Goal: Task Accomplishment & Management: Manage account settings

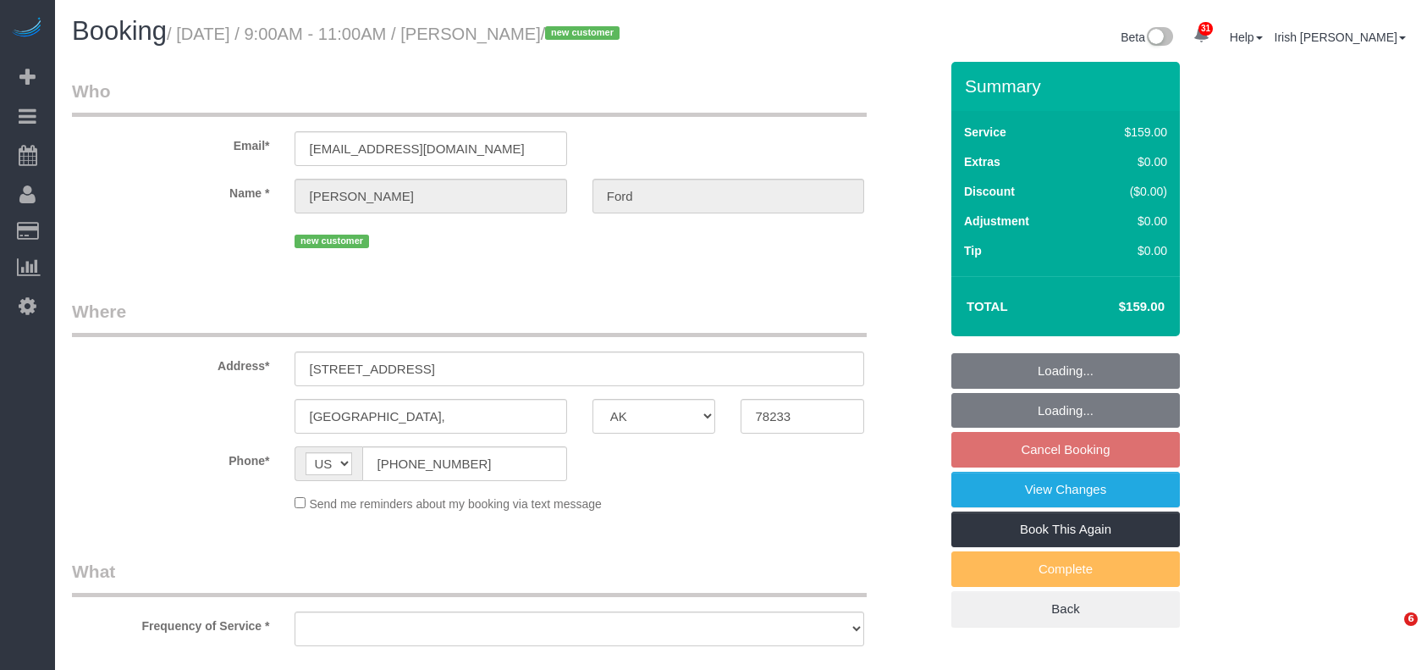
select select "[GEOGRAPHIC_DATA]"
select select "object:6376"
select select "string:fspay-5b7cb056-7115-40c3-9e51-f85bd6848341"
select select "object:6446"
select select "3"
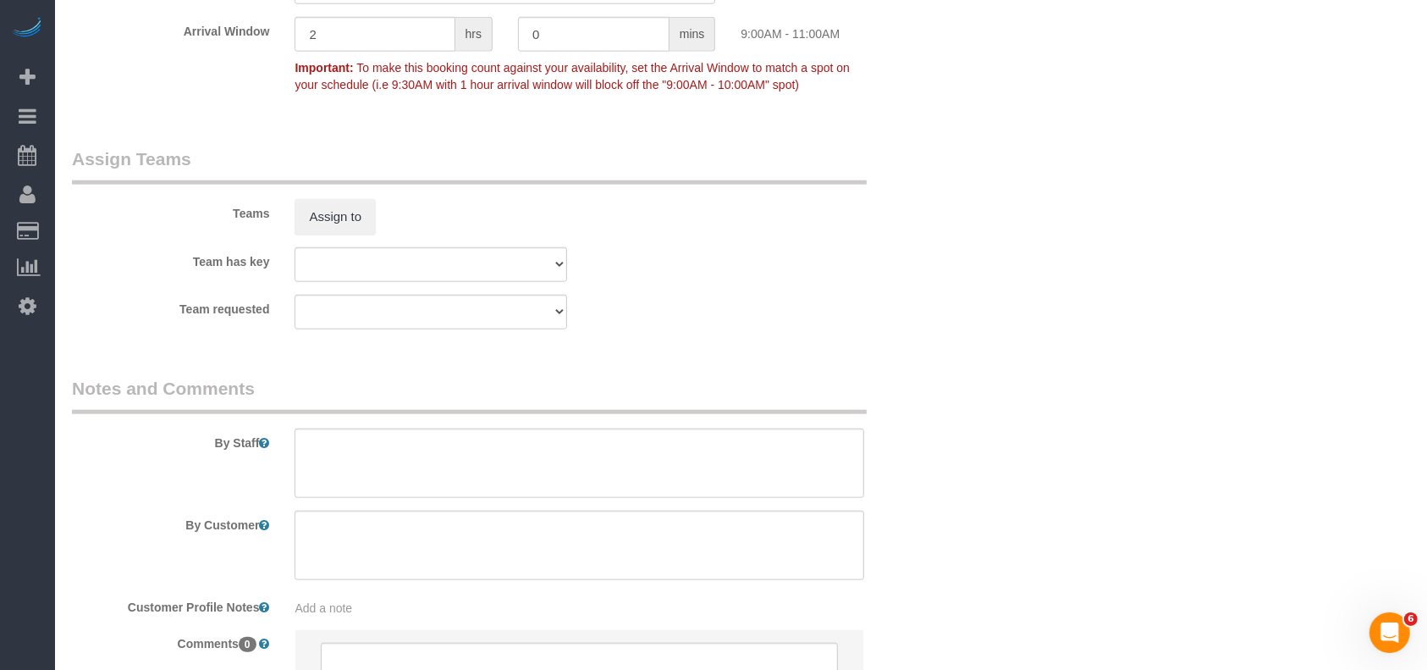
scroll to position [1826, 0]
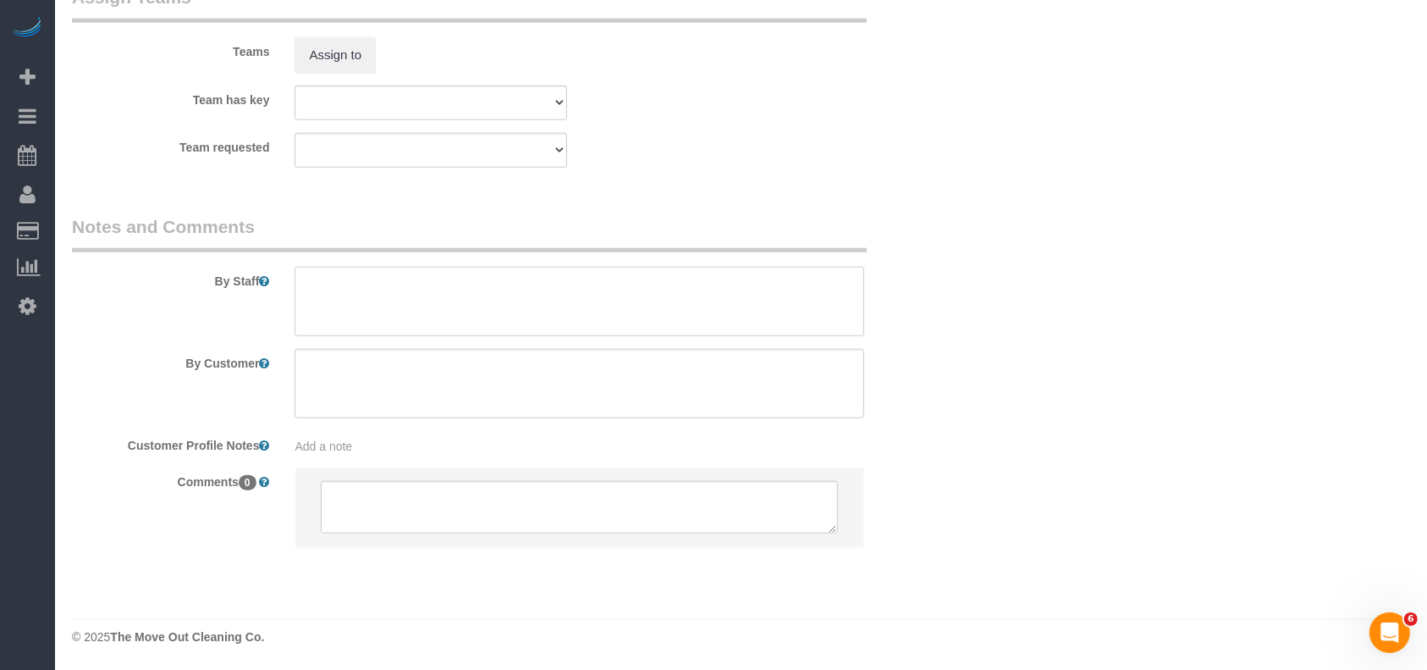
click at [337, 304] on textarea at bounding box center [580, 301] width 570 height 69
click at [393, 284] on textarea at bounding box center [580, 301] width 570 height 69
click at [504, 288] on textarea at bounding box center [580, 301] width 570 height 69
drag, startPoint x: 675, startPoint y: 286, endPoint x: 620, endPoint y: 282, distance: 55.2
click at [618, 282] on textarea at bounding box center [580, 301] width 570 height 69
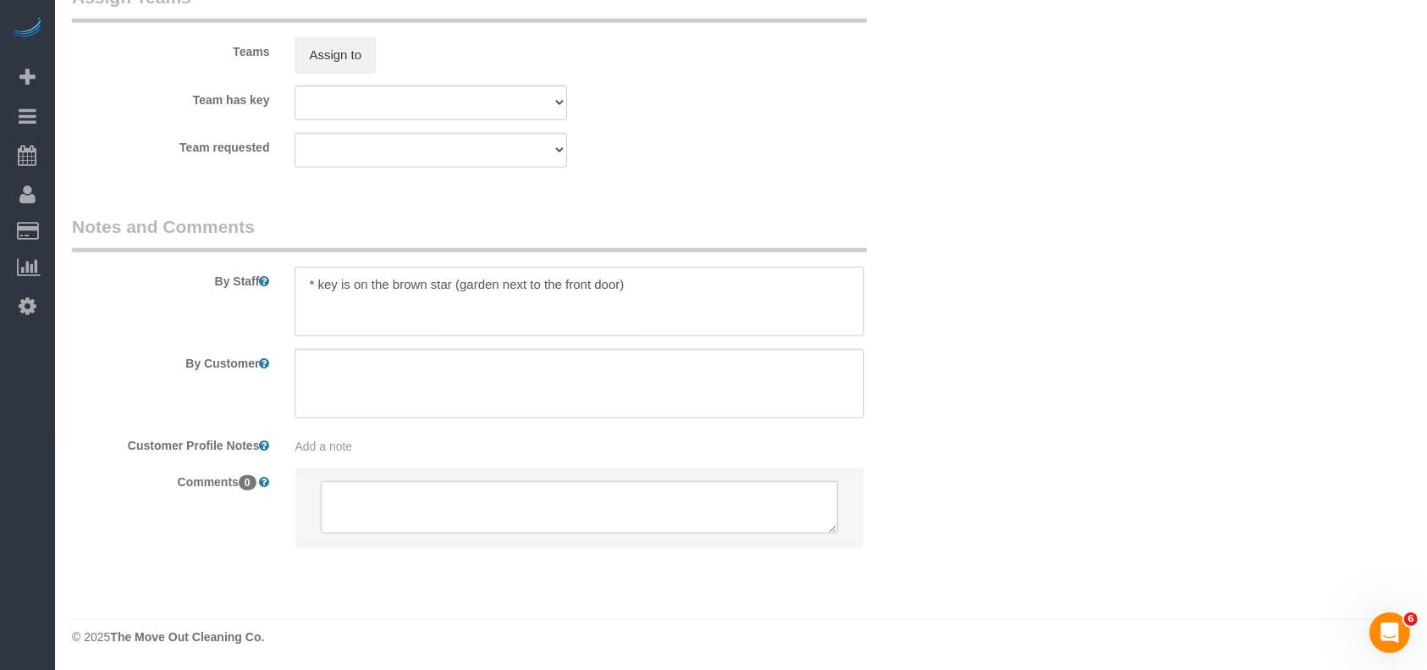
drag, startPoint x: 350, startPoint y: 288, endPoint x: 372, endPoint y: 289, distance: 22.9
click at [372, 289] on textarea at bounding box center [580, 301] width 570 height 69
click at [350, 288] on textarea at bounding box center [580, 301] width 570 height 69
click at [719, 288] on textarea at bounding box center [580, 301] width 570 height 69
type textarea "* key is under the brown star (garden next to the front door)-key opens the bac…"
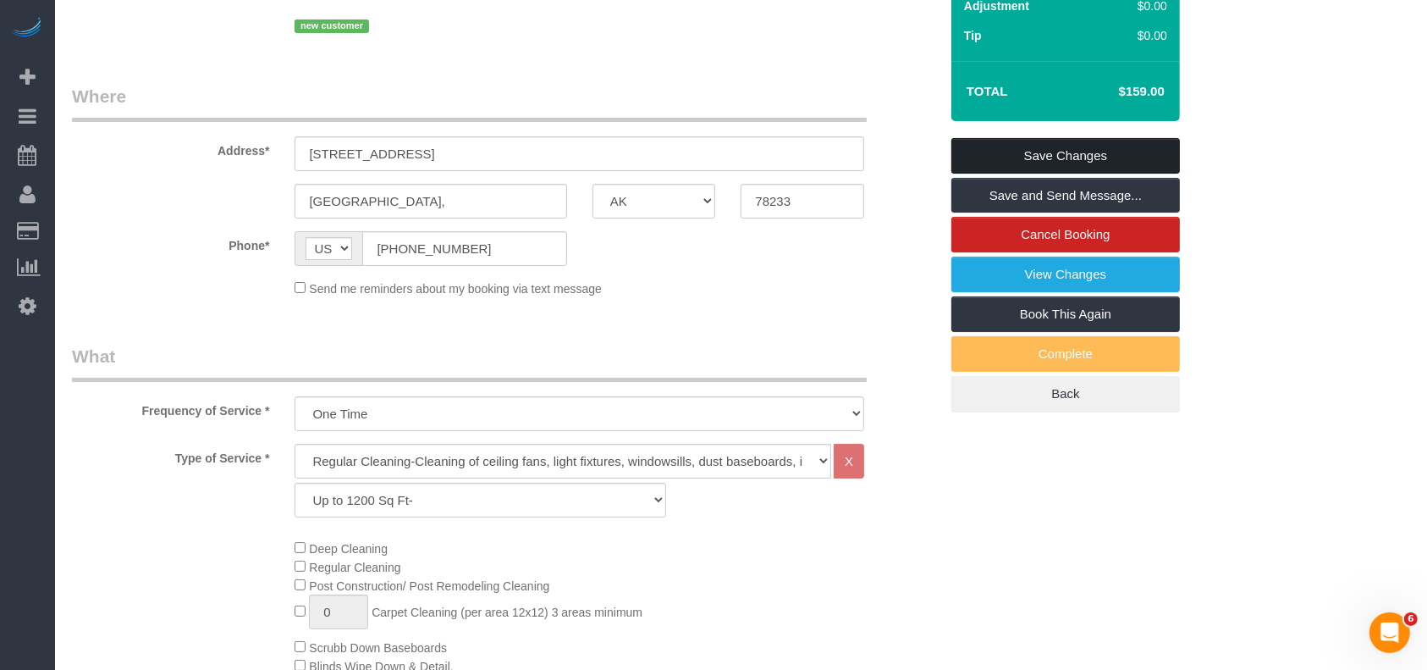
scroll to position [20, 0]
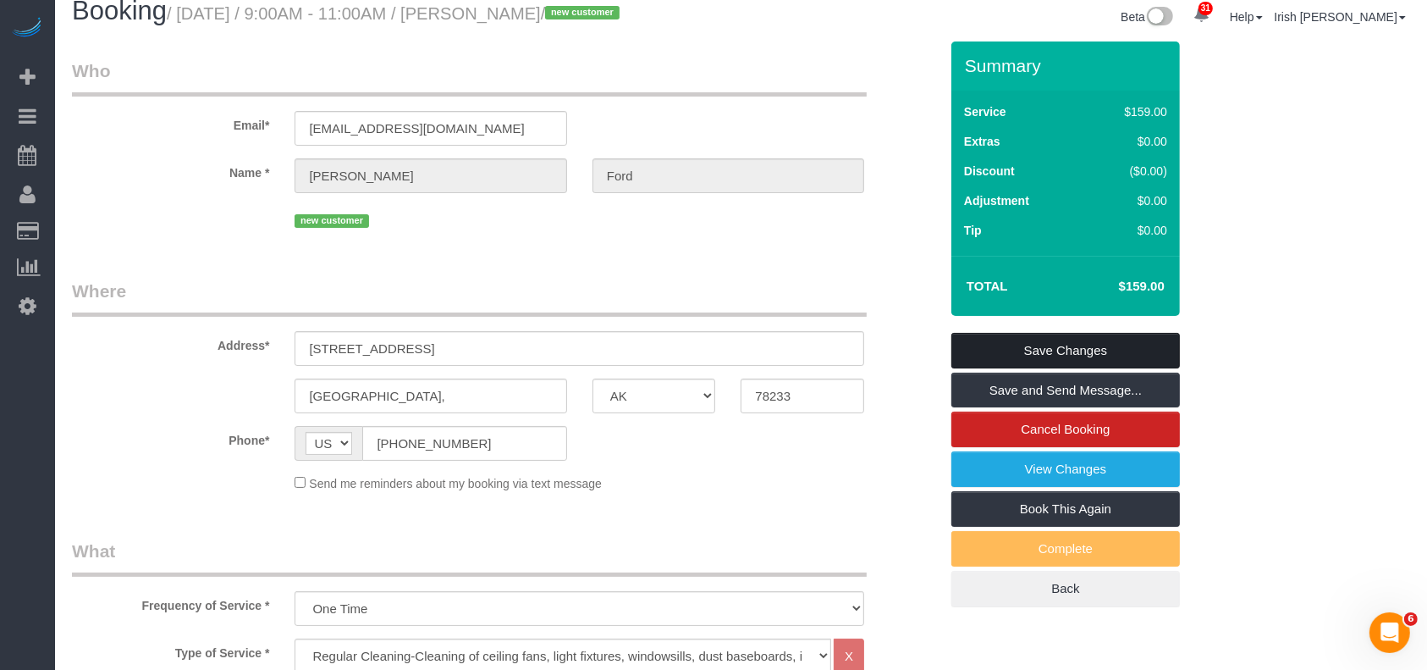
click at [1089, 353] on link "Save Changes" at bounding box center [1066, 351] width 229 height 36
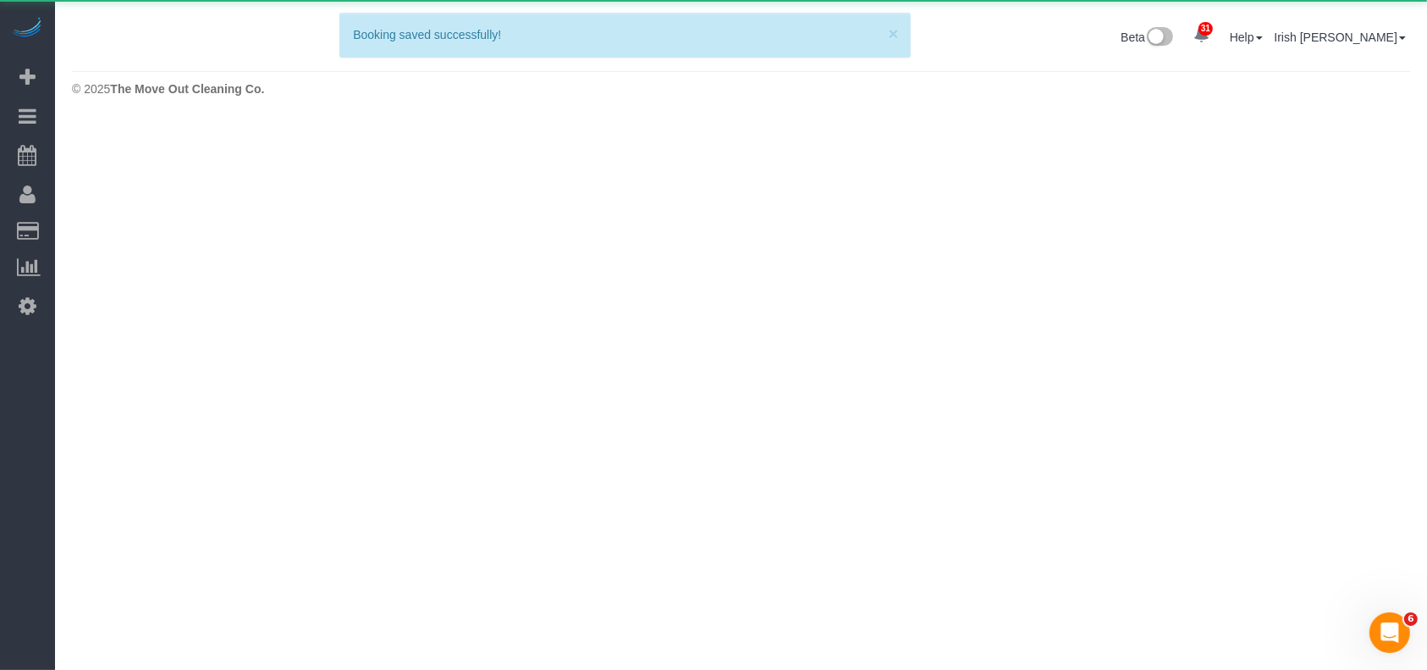
scroll to position [0, 0]
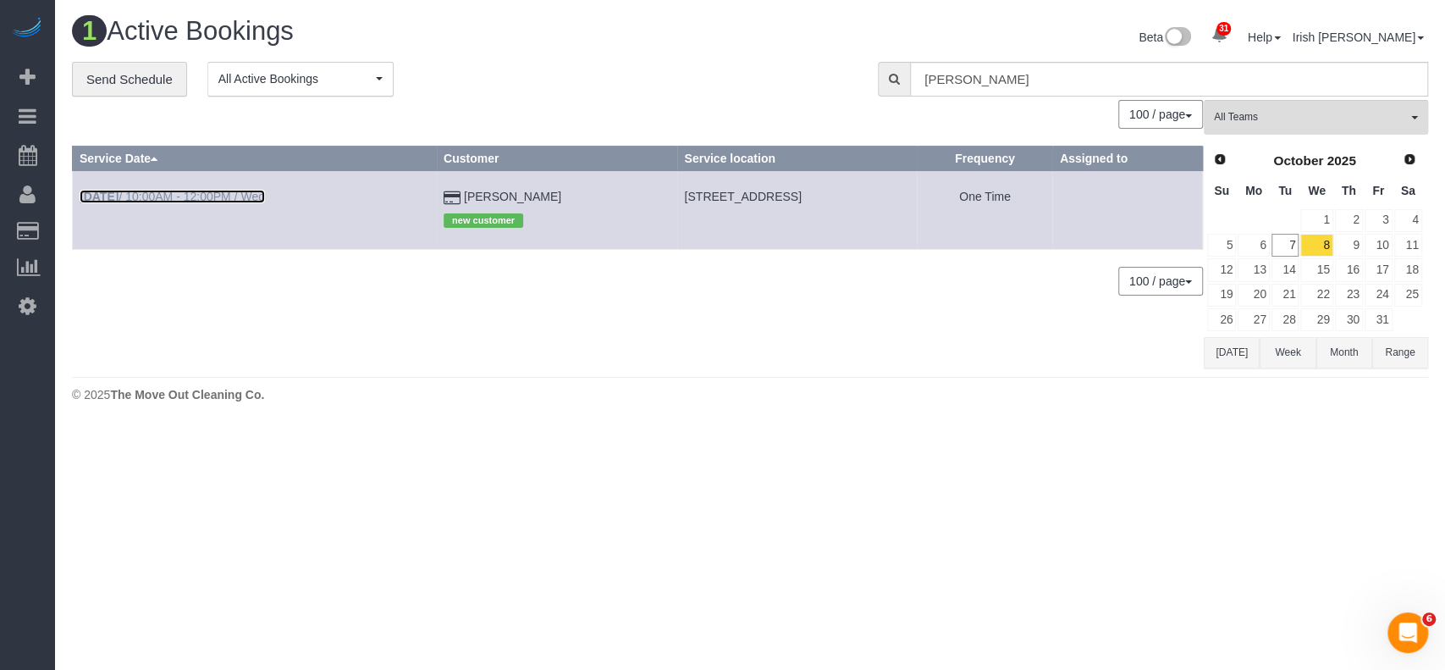
click at [173, 197] on link "[DATE] 10:00AM - 12:00PM / Wed" at bounding box center [172, 197] width 185 height 14
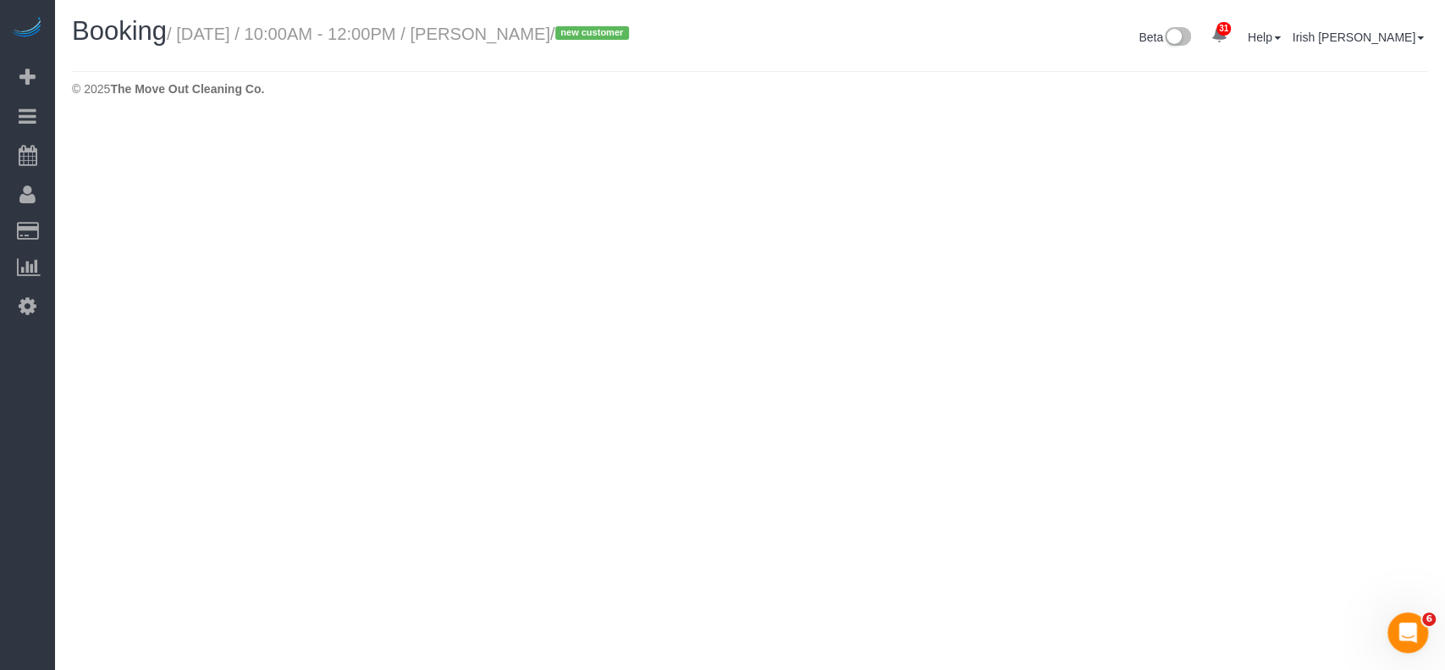
select select "[GEOGRAPHIC_DATA]"
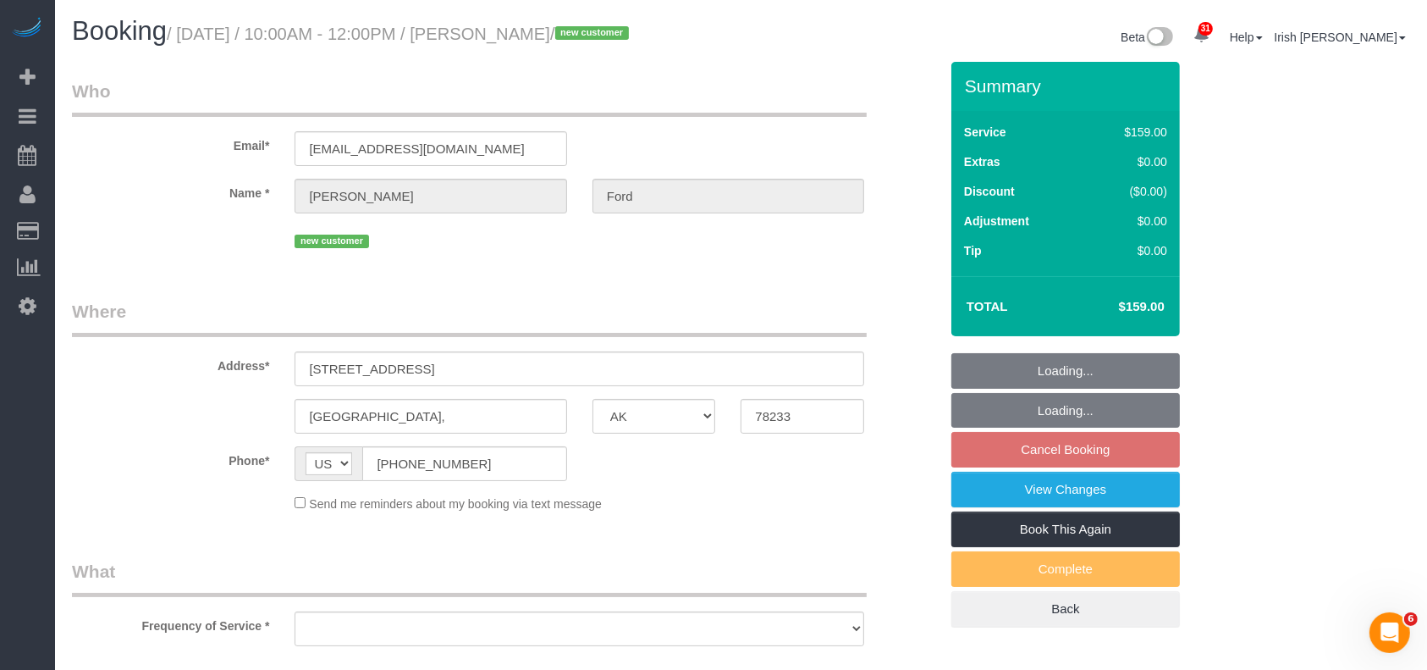
select select "string:fspay-5b7cb056-7115-40c3-9e51-f85bd6848341"
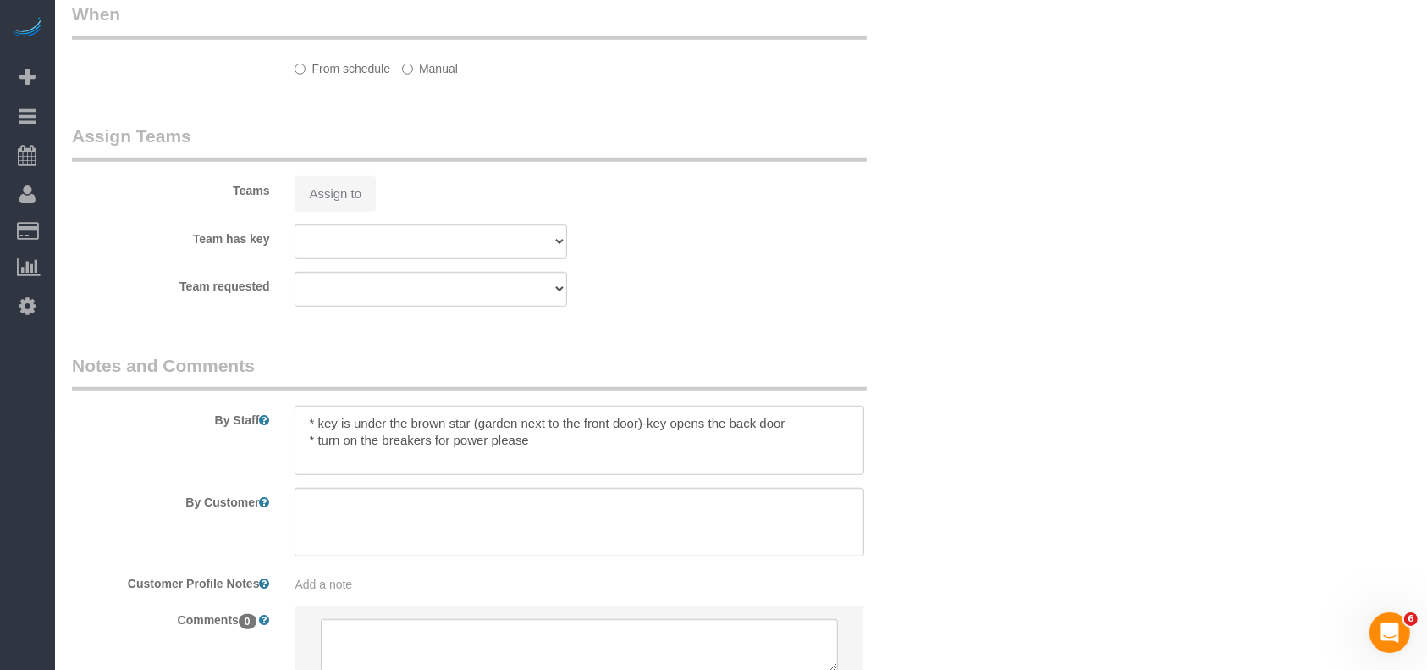
select select "object:6887"
select select "spot140"
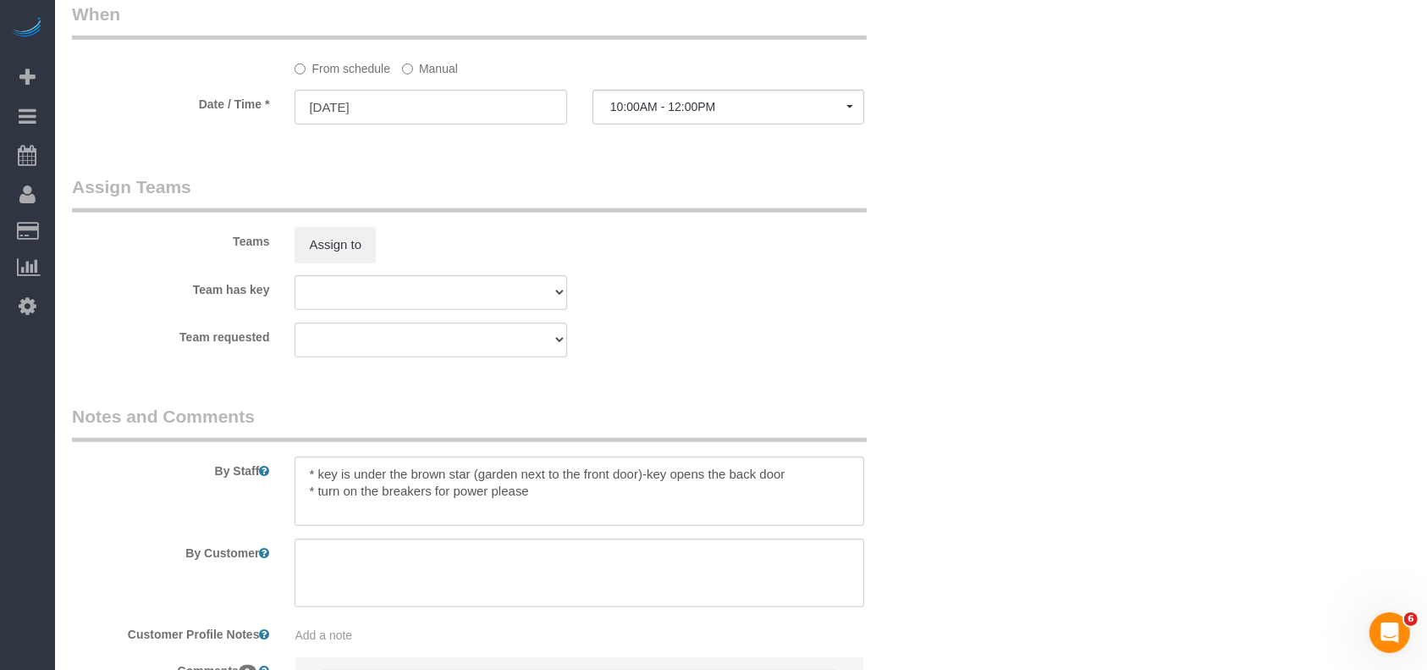
select select "object:6946"
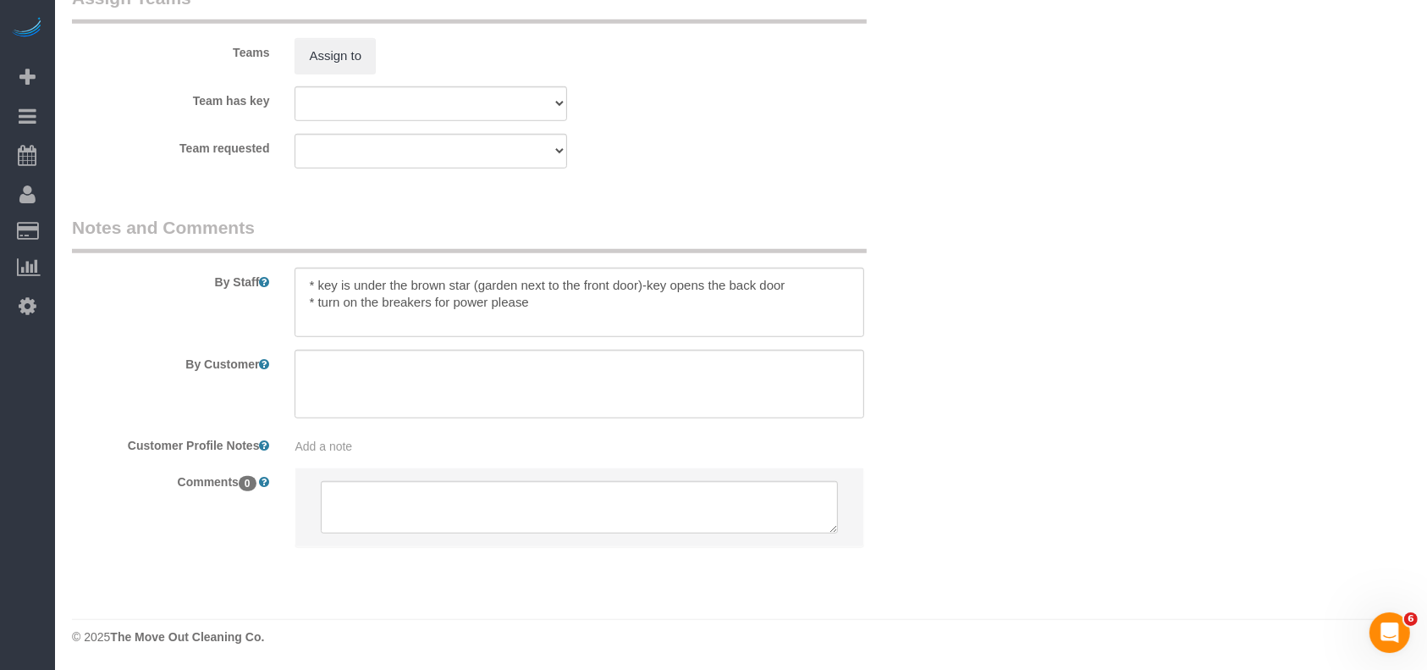
select select "3"
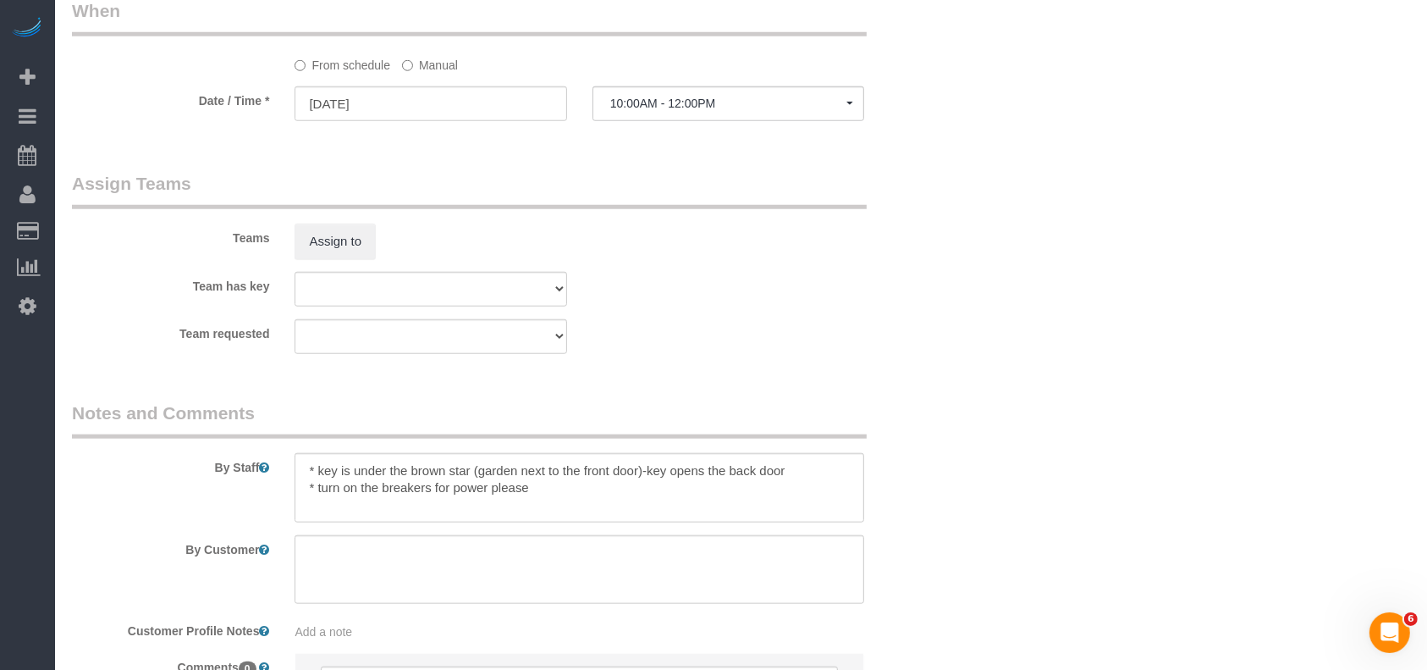
click at [425, 69] on label "Manual" at bounding box center [430, 62] width 56 height 23
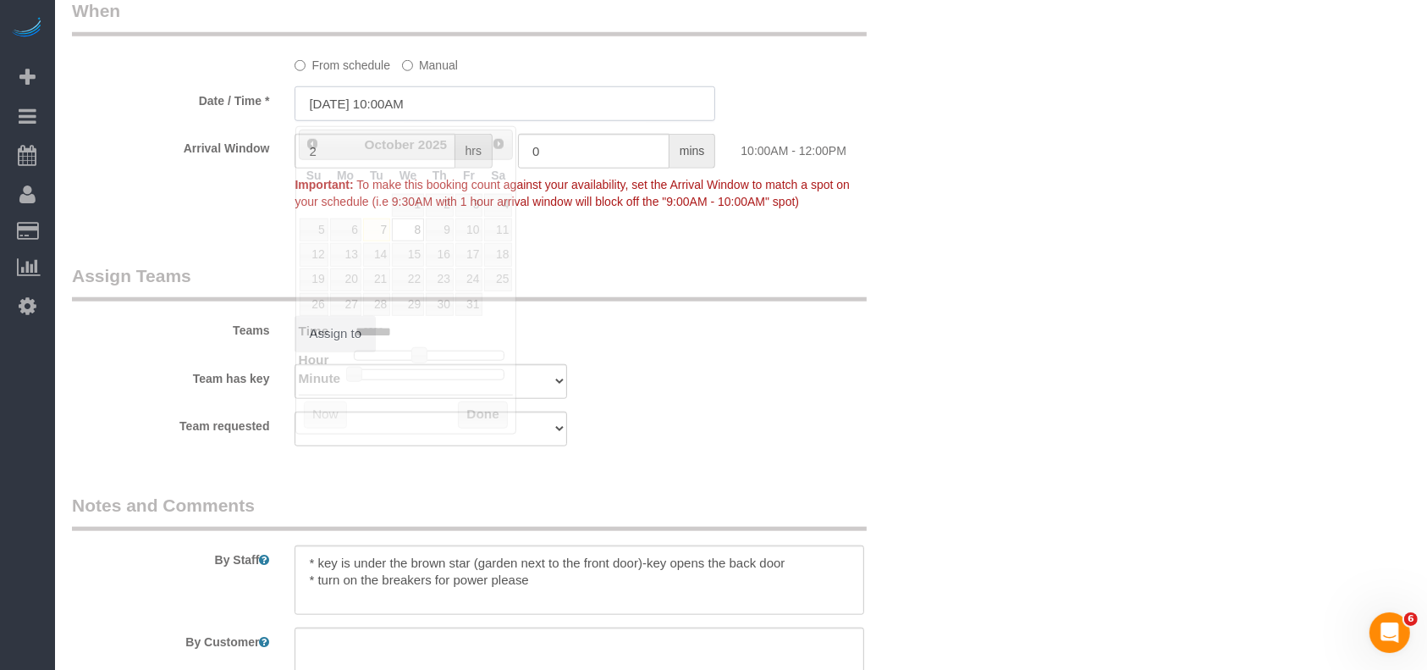
click at [408, 101] on input "[DATE] 10:00AM" at bounding box center [505, 103] width 421 height 35
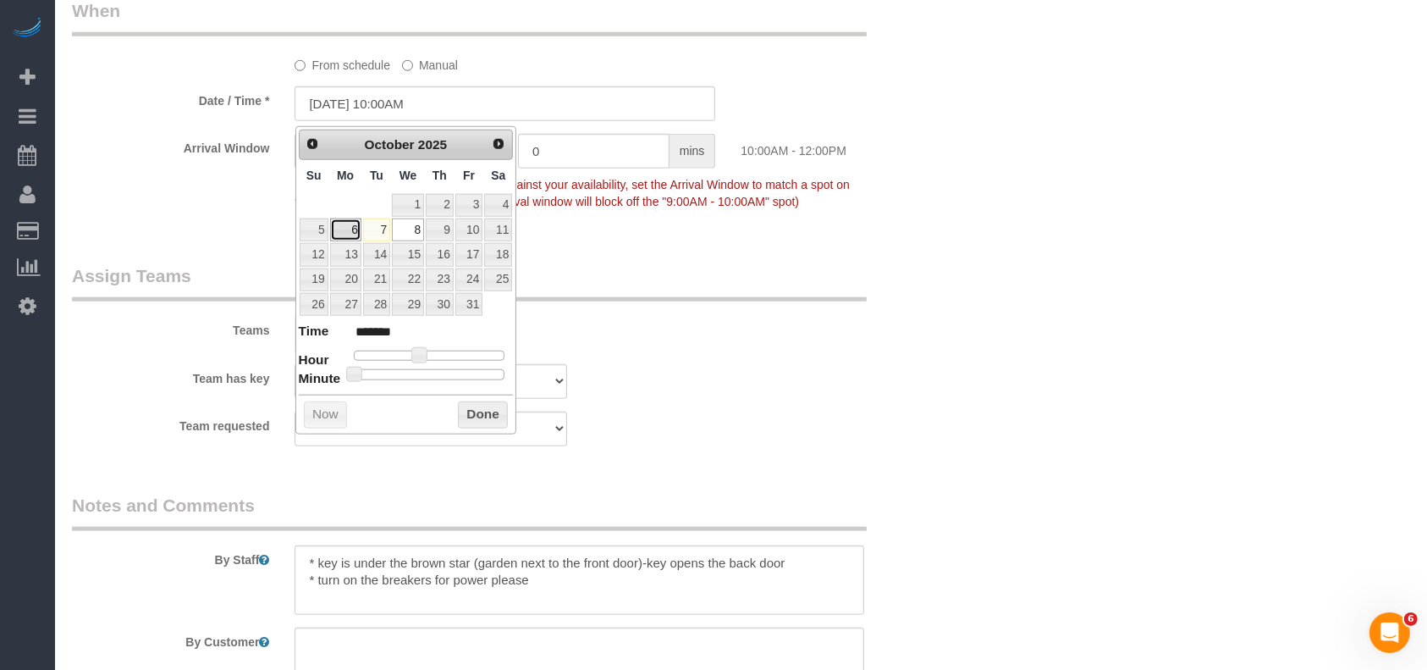
click at [352, 223] on link "6" at bounding box center [345, 229] width 31 height 23
type input "[DATE] 11:00AM"
type input "*******"
type input "[DATE] 12:00PM"
type input "*******"
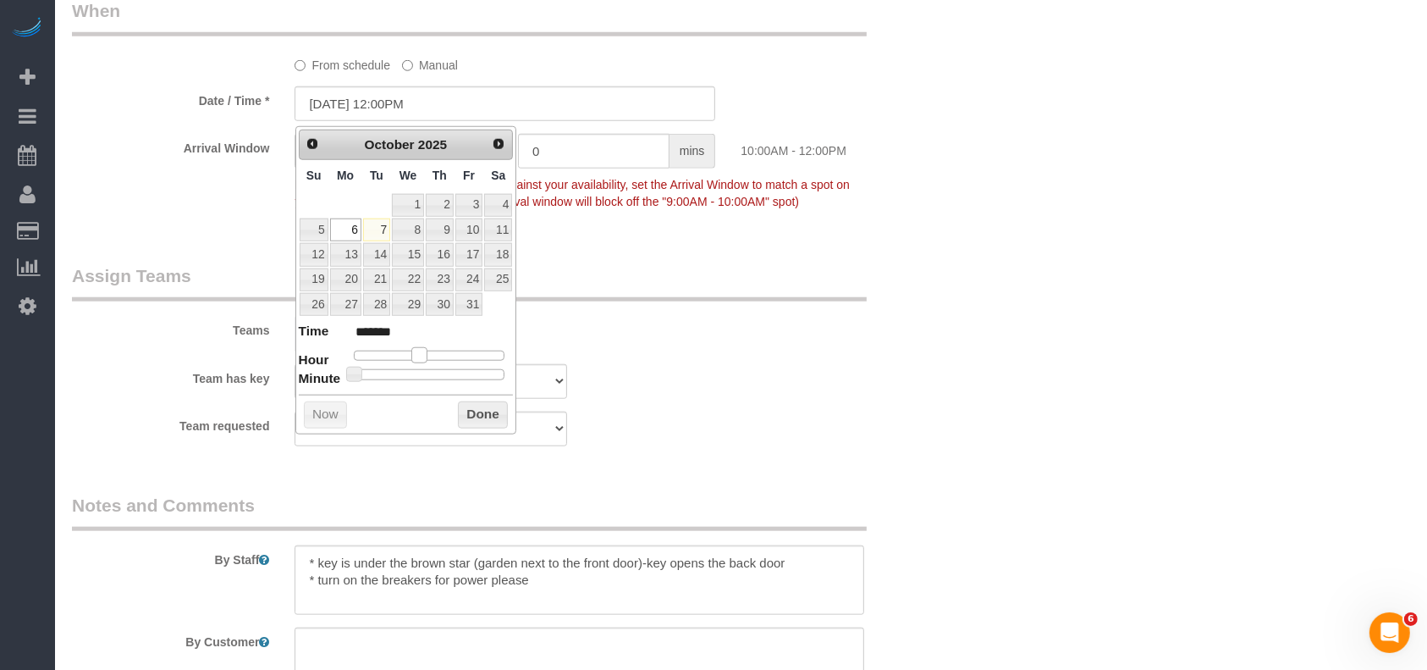
type input "[DATE] 1:00PM"
type input "******"
type input "[DATE] 2:00PM"
type input "******"
drag, startPoint x: 420, startPoint y: 349, endPoint x: 447, endPoint y: 349, distance: 27.1
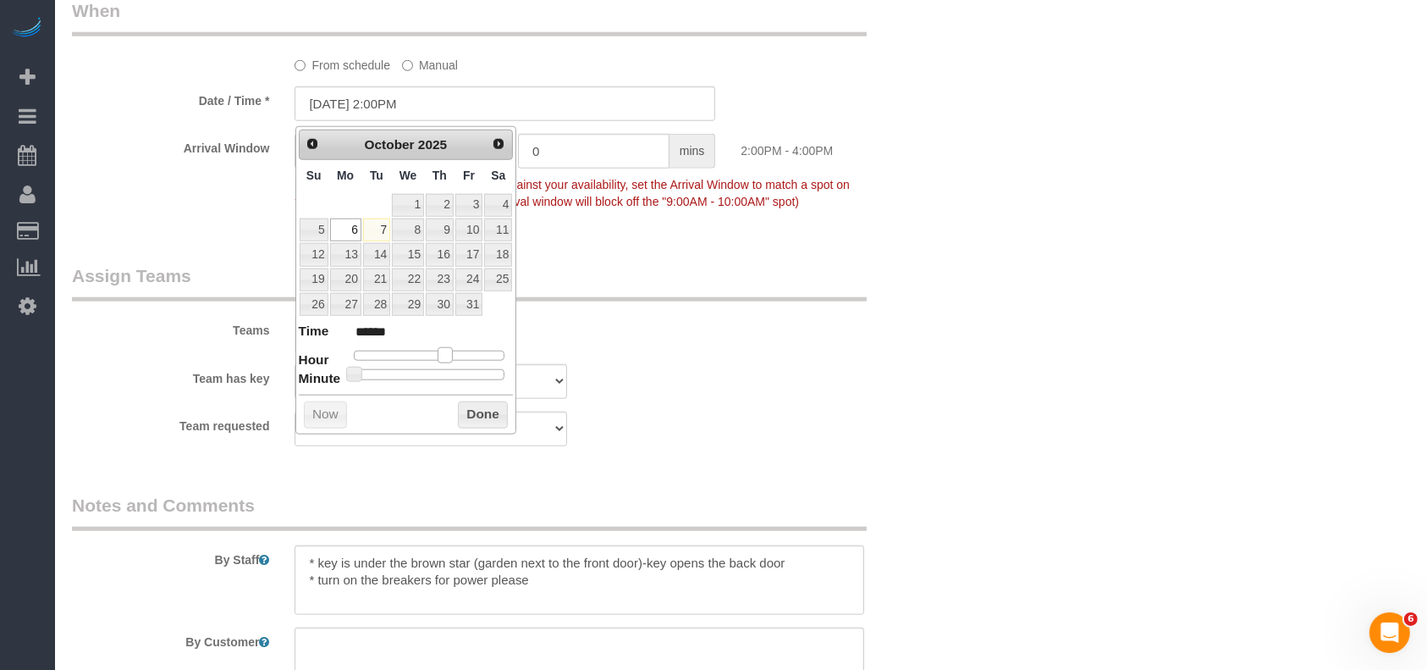
click at [447, 349] on span at bounding box center [445, 354] width 15 height 15
click at [481, 416] on button "Done" at bounding box center [483, 414] width 50 height 27
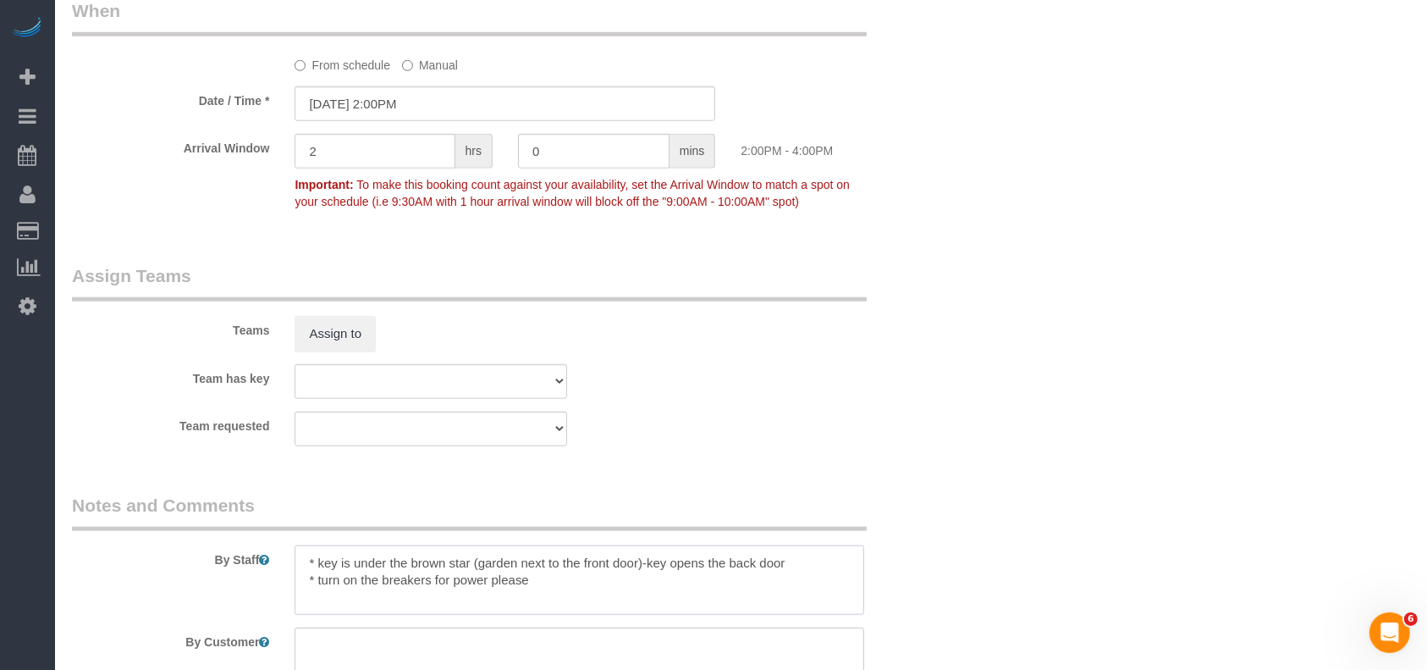
click at [435, 570] on textarea at bounding box center [580, 579] width 570 height 69
click at [427, 583] on textarea at bounding box center [580, 579] width 570 height 69
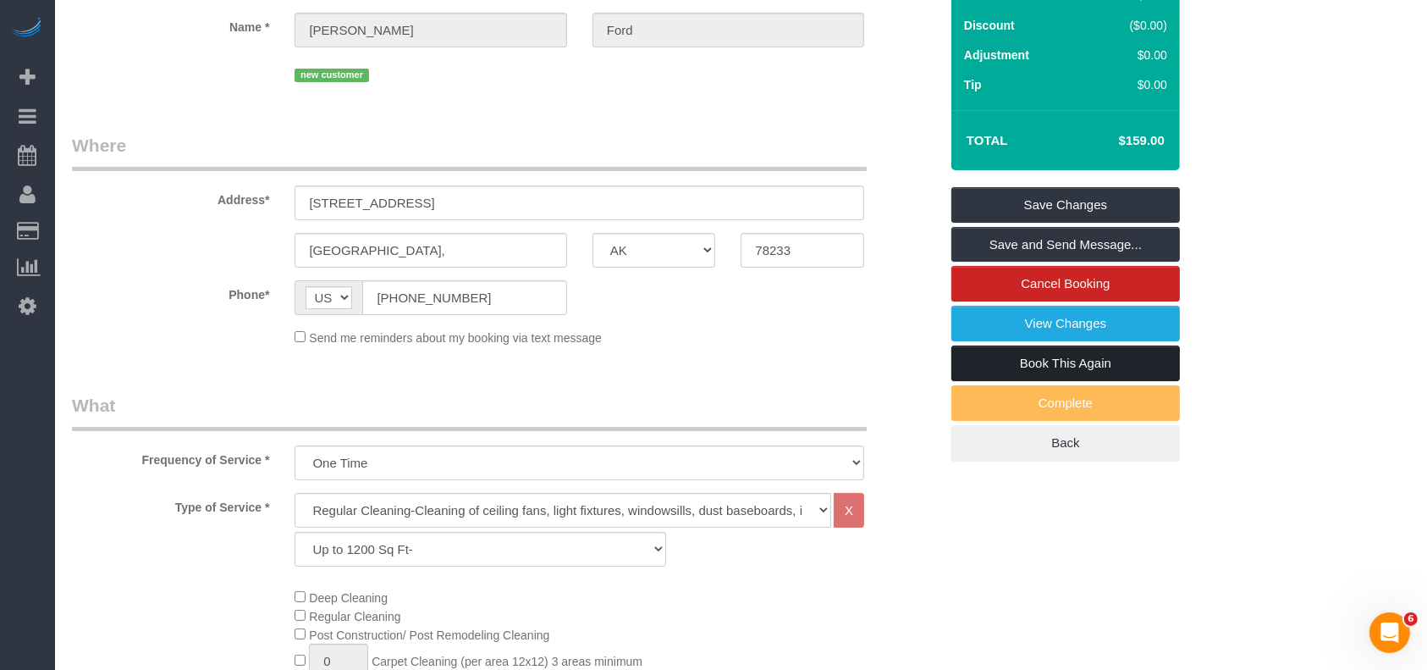
scroll to position [0, 0]
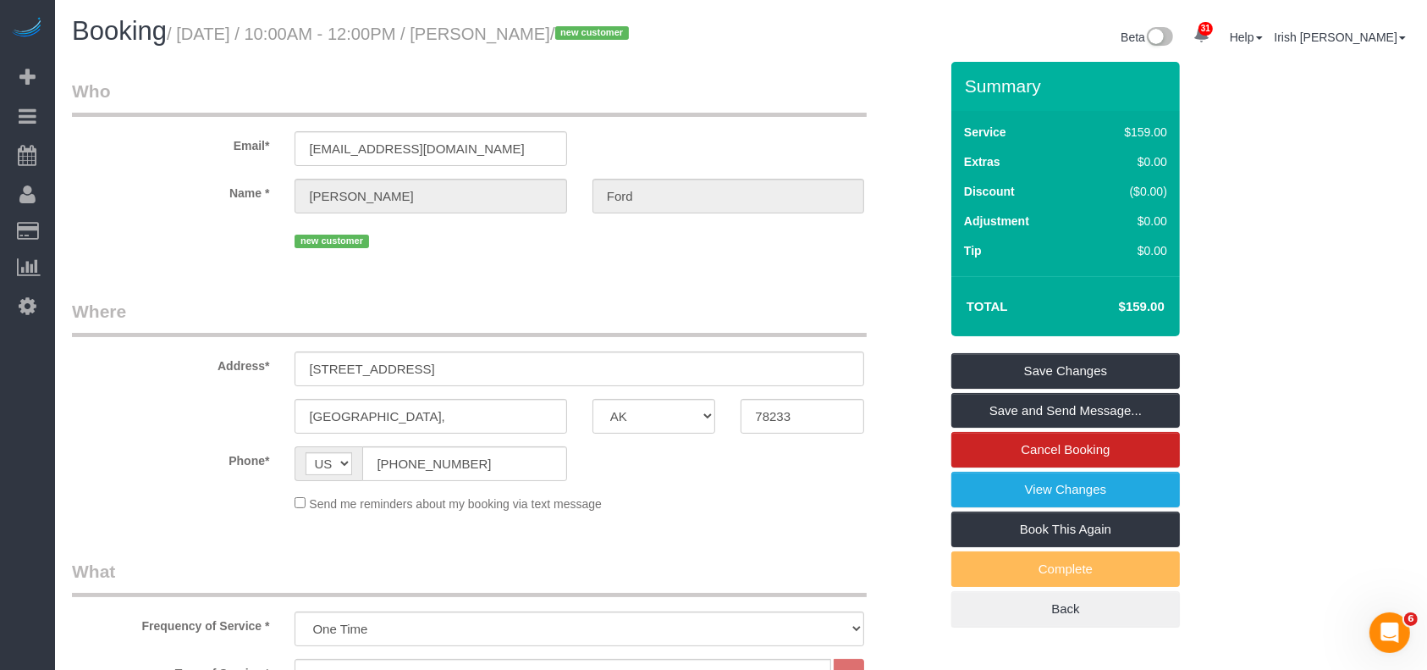
type textarea "* key is under the brown star (garden next to the front door)-key opens the bac…"
drag, startPoint x: 1151, startPoint y: 346, endPoint x: 1123, endPoint y: 369, distance: 36.1
click at [1144, 350] on div "Summary Service $159.00 Extras $0.00 Discount ($0.00) Adjustment $0.00 Tip $0.00" at bounding box center [1066, 345] width 229 height 566
click at [1116, 373] on link "Save Changes" at bounding box center [1066, 371] width 229 height 36
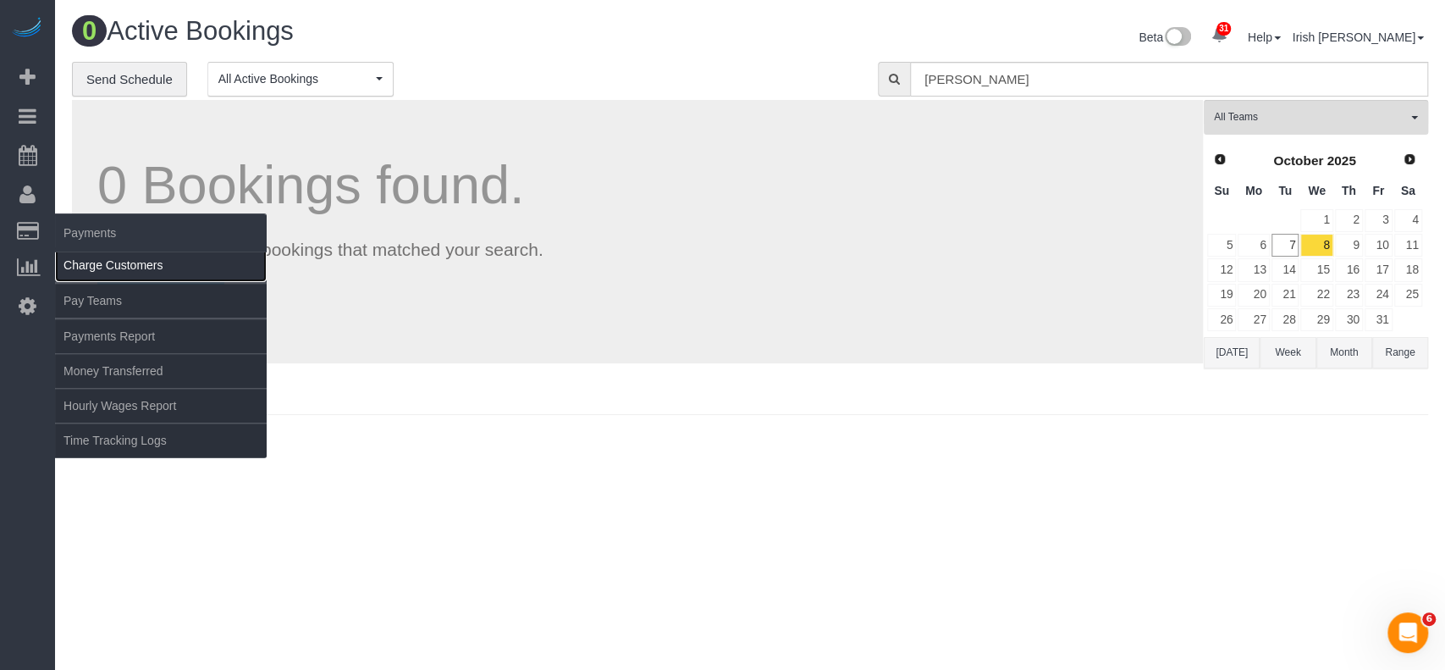
click at [93, 270] on link "Charge Customers" at bounding box center [161, 265] width 212 height 34
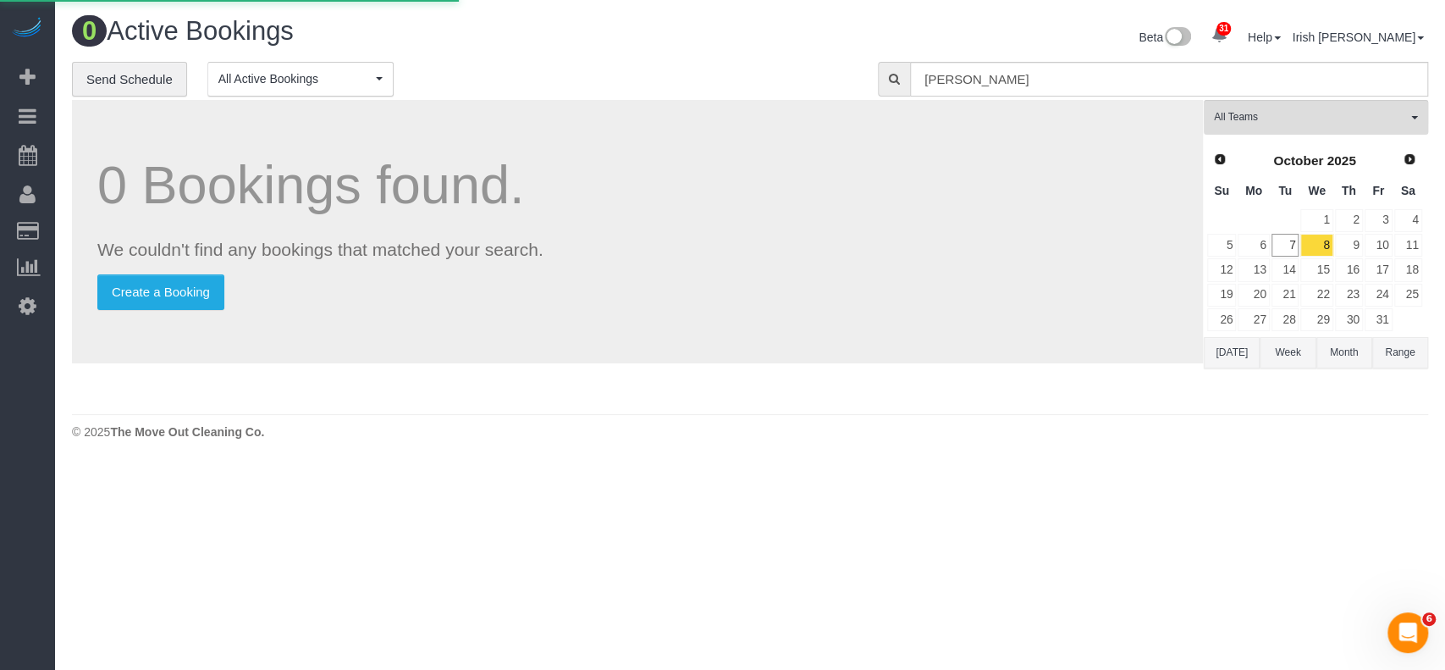
select select
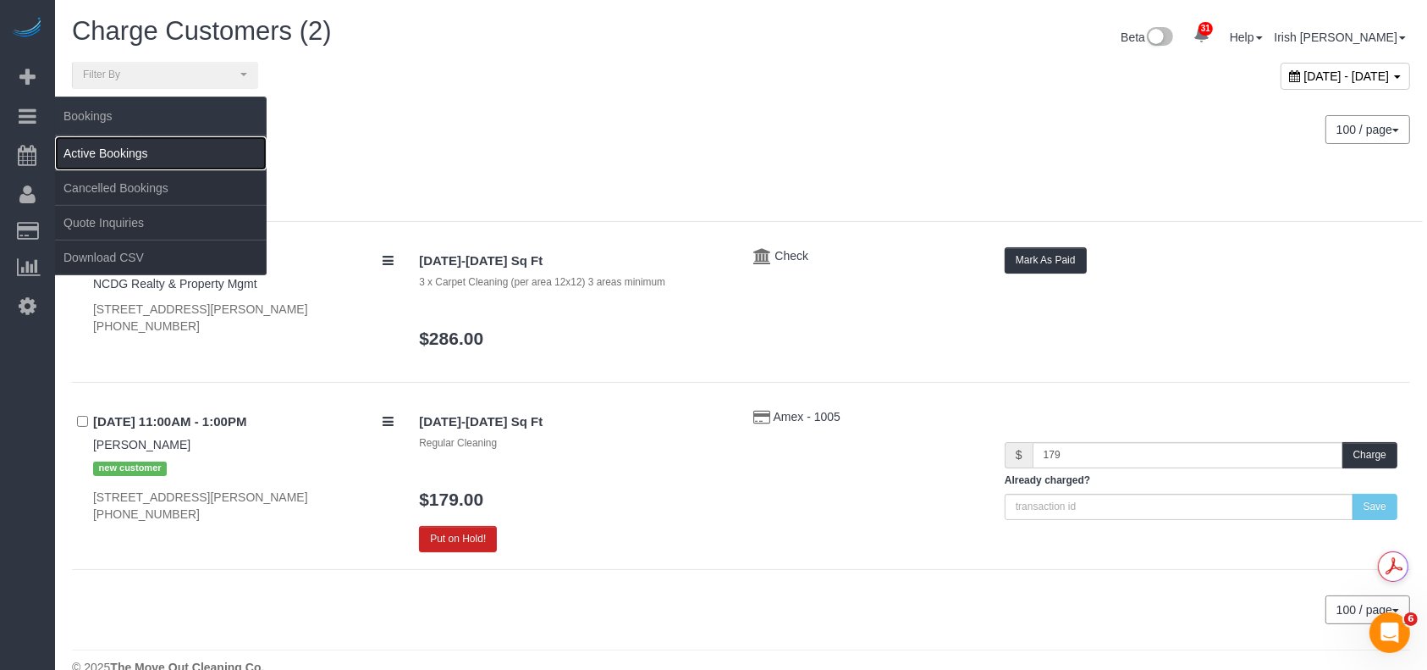
click at [96, 144] on link "Active Bookings" at bounding box center [161, 153] width 212 height 34
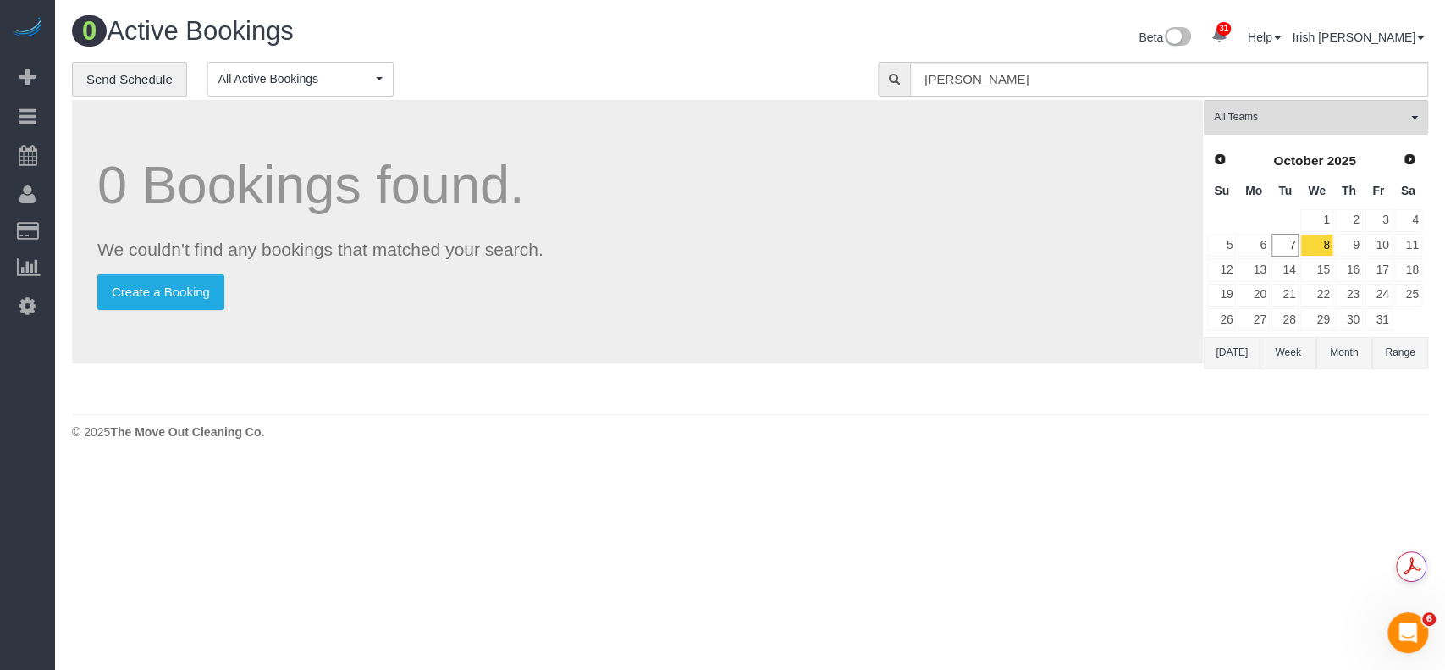
click at [1224, 355] on button "[DATE]" at bounding box center [1232, 352] width 56 height 31
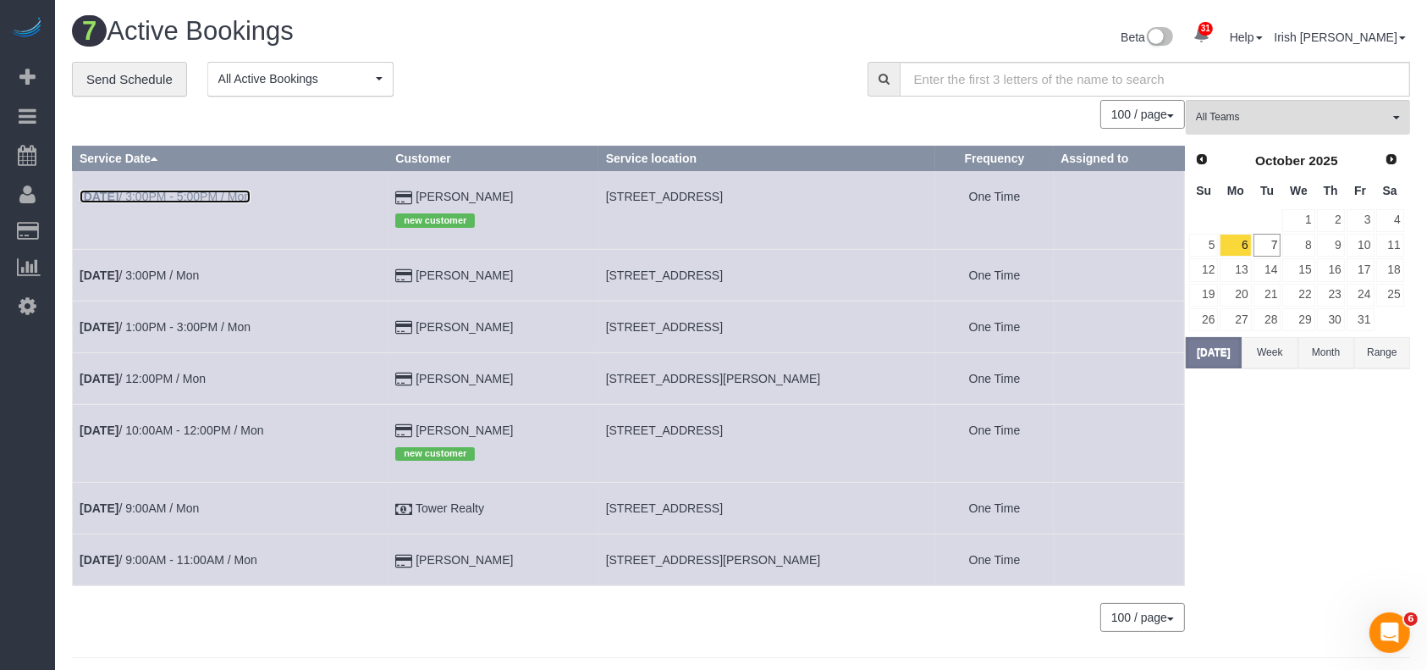
click at [188, 192] on link "[DATE] 3:00PM - 5:00PM / Mon" at bounding box center [165, 197] width 171 height 14
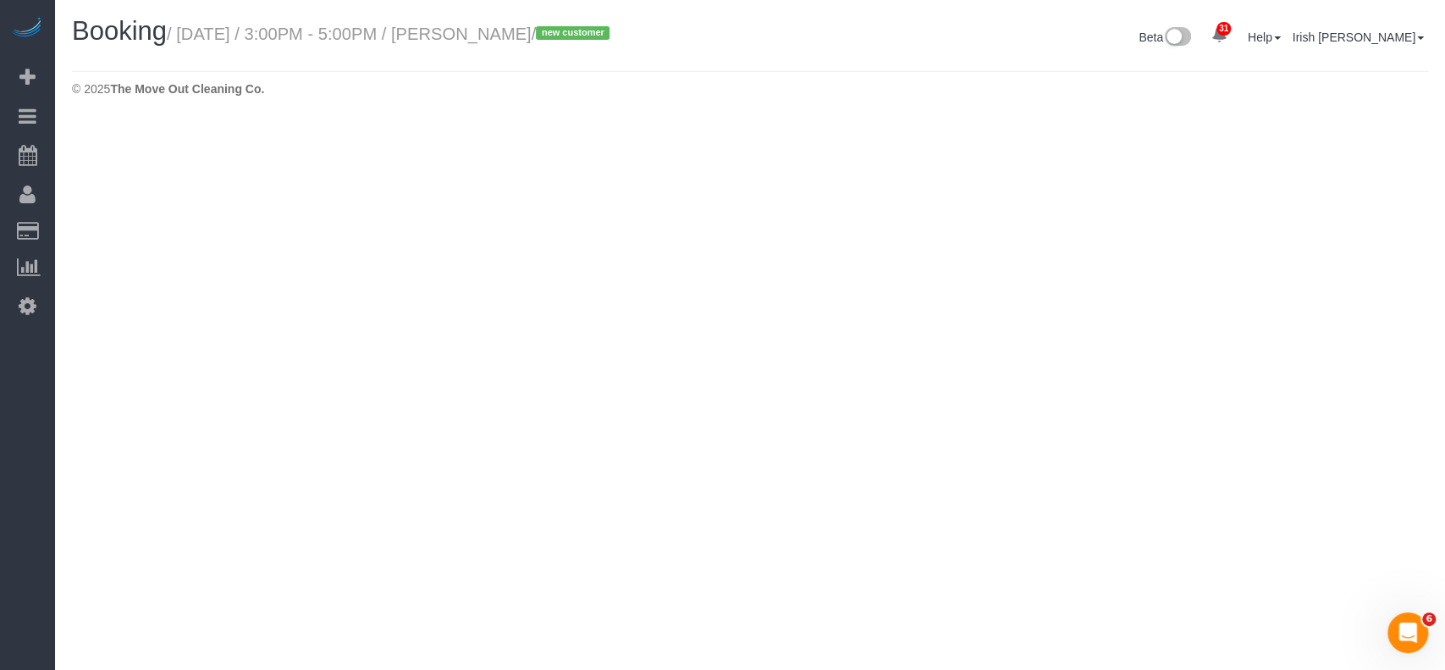
select select "[GEOGRAPHIC_DATA]"
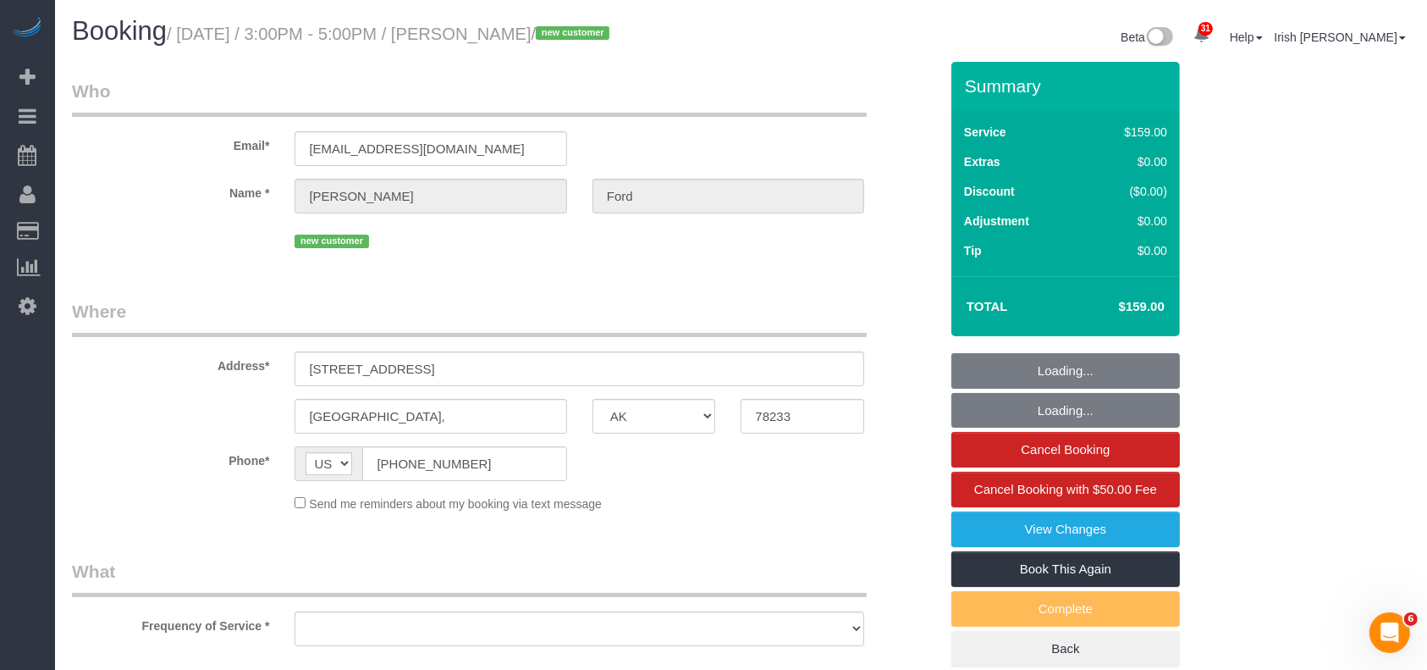
select select "object:7948"
select select "string:fspay-5b7cb056-7115-40c3-9e51-f85bd6848341"
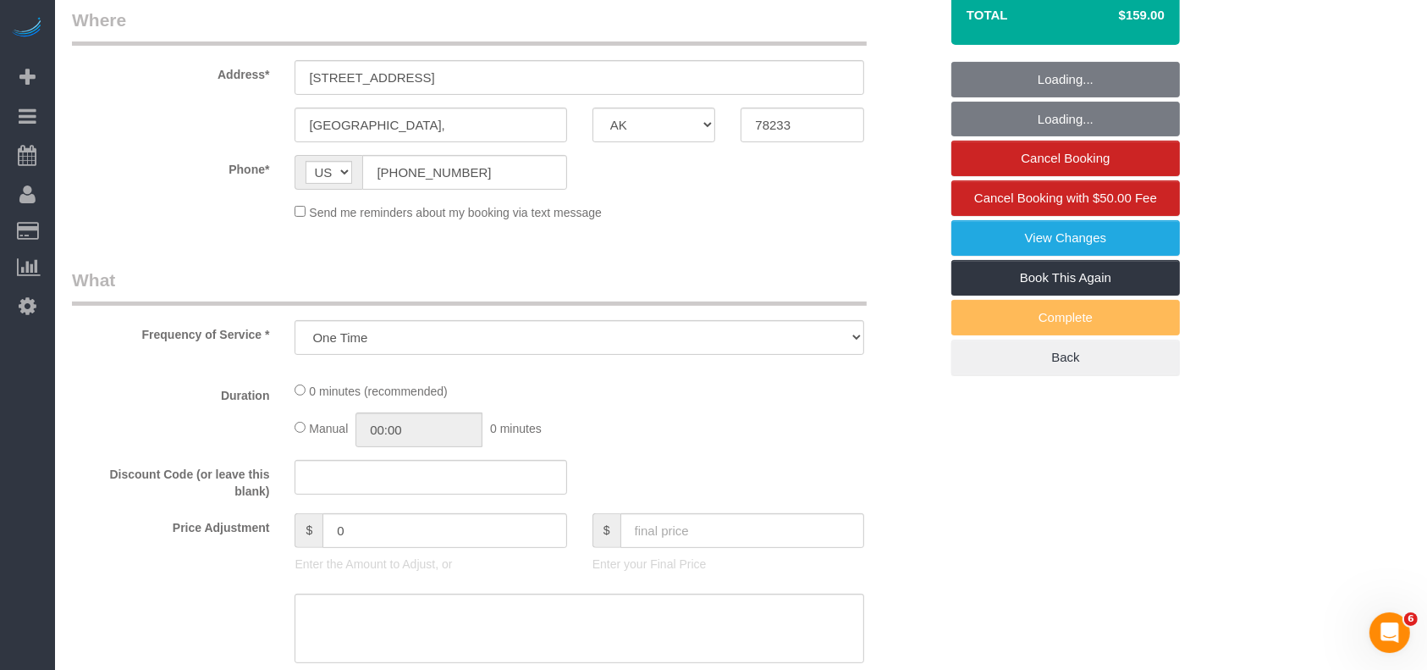
select select "3"
select select "spot164"
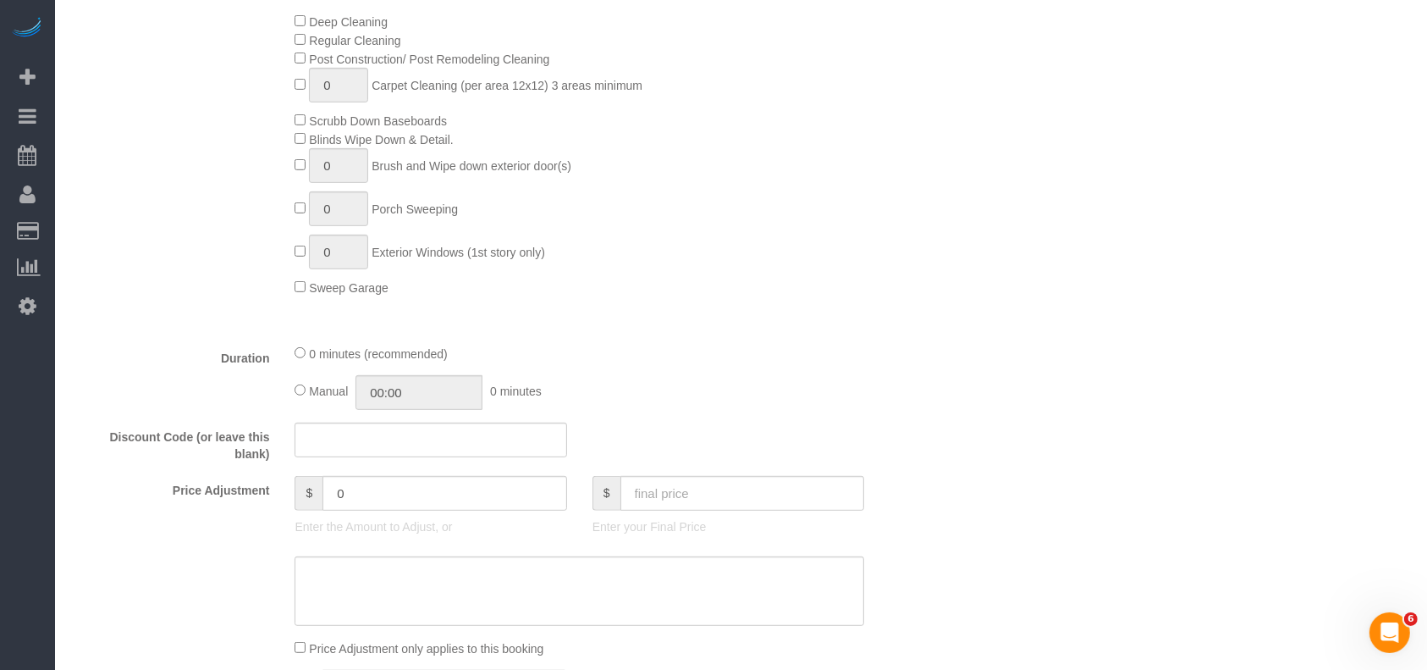
select select
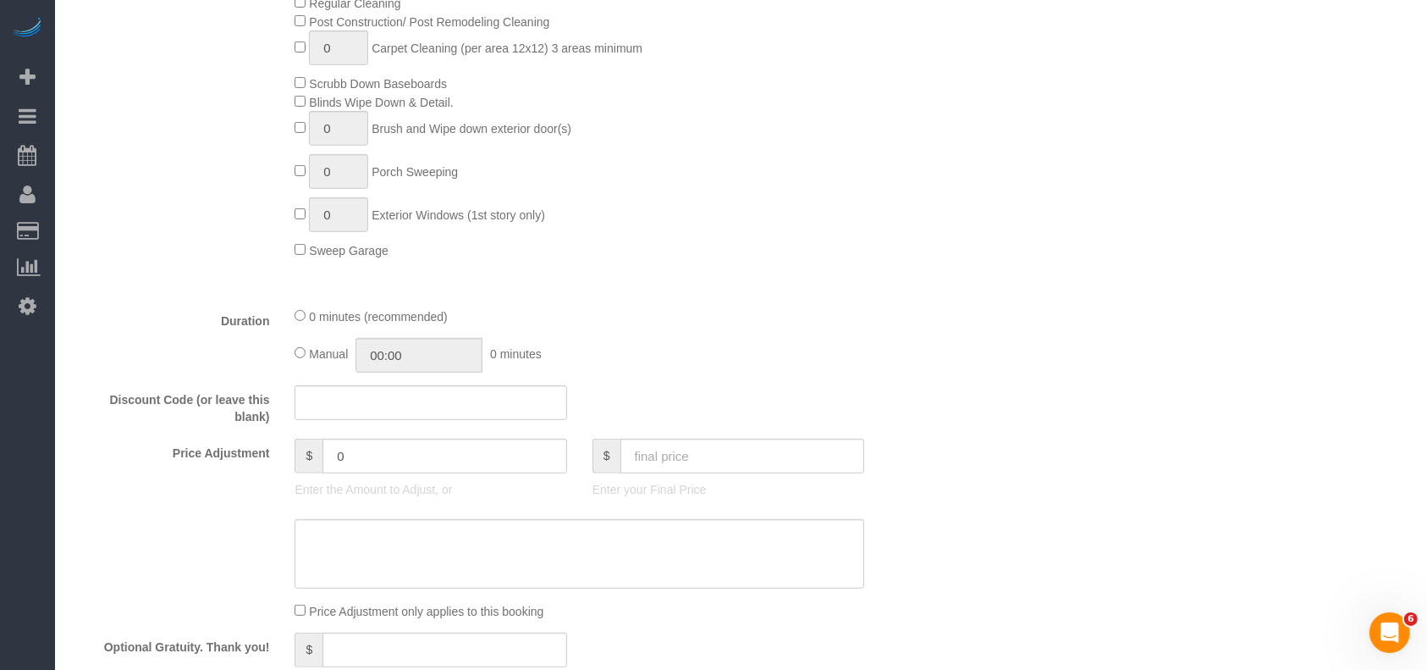
select select "object:8023"
select select "spot185"
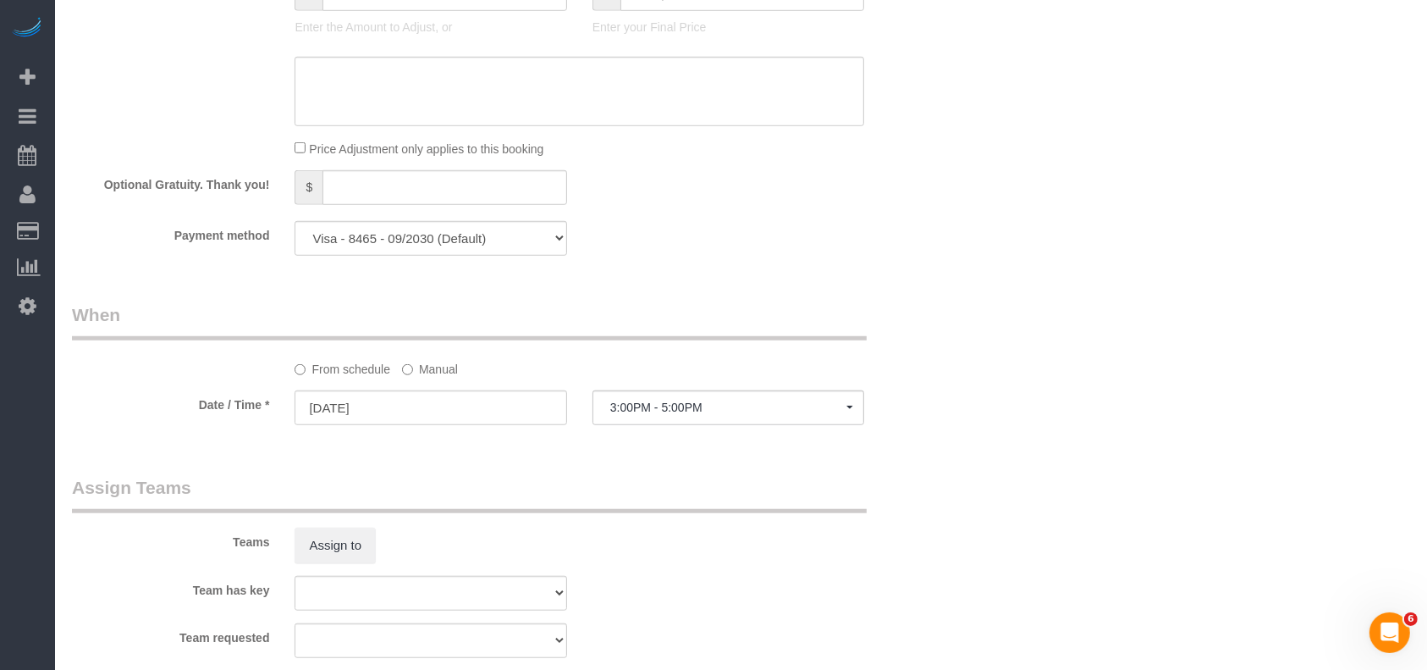
scroll to position [1580, 0]
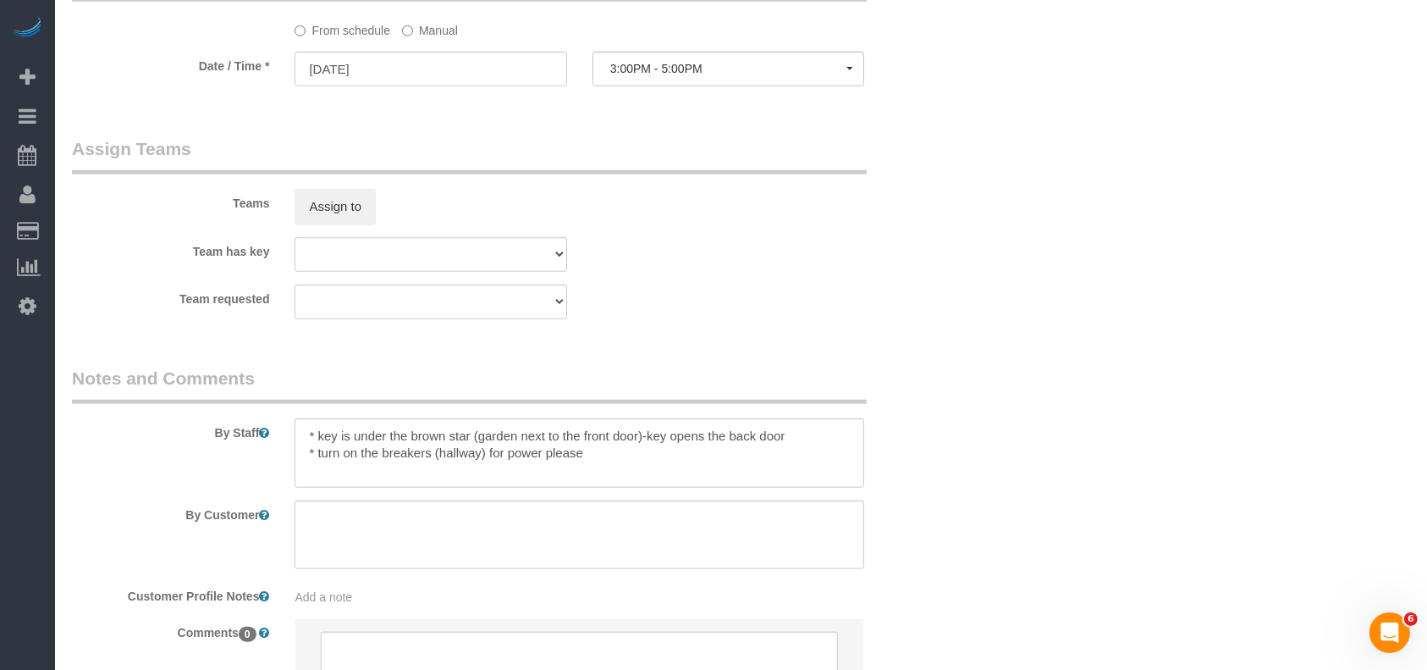
click at [420, 33] on label "Manual" at bounding box center [430, 27] width 56 height 23
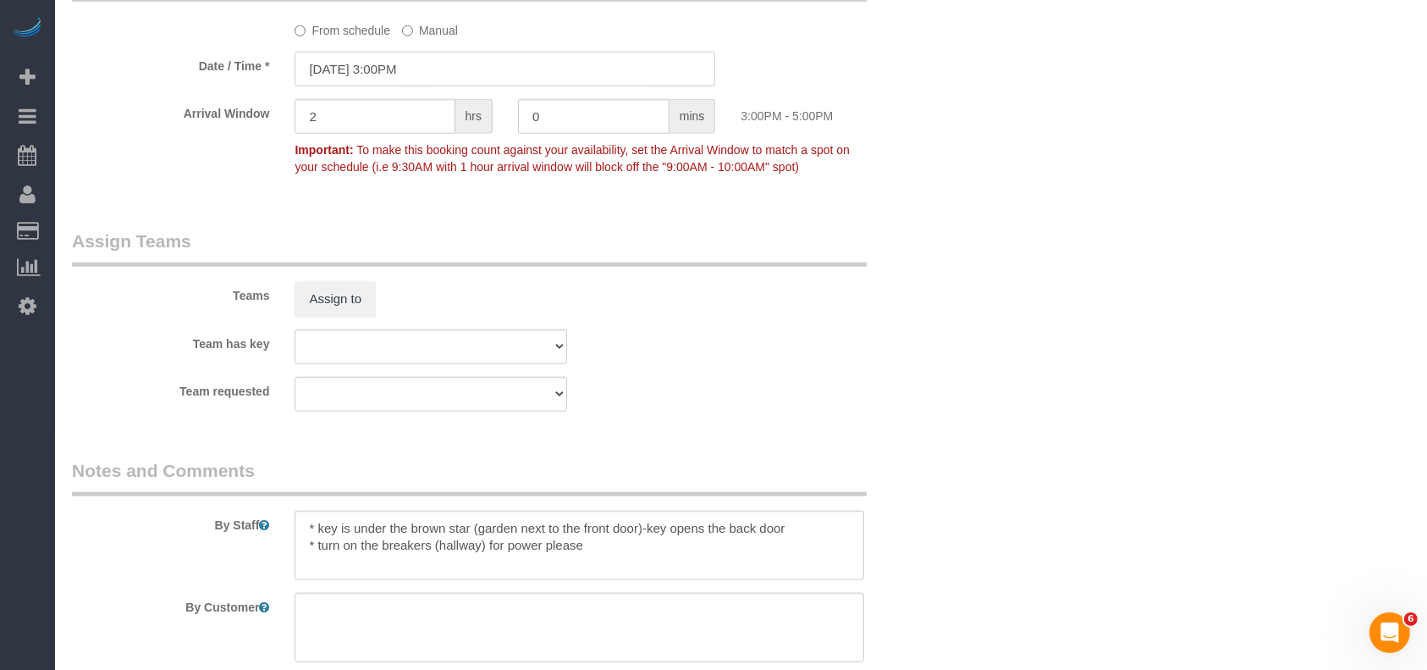
click at [401, 81] on input "[DATE] 3:00PM" at bounding box center [505, 69] width 421 height 35
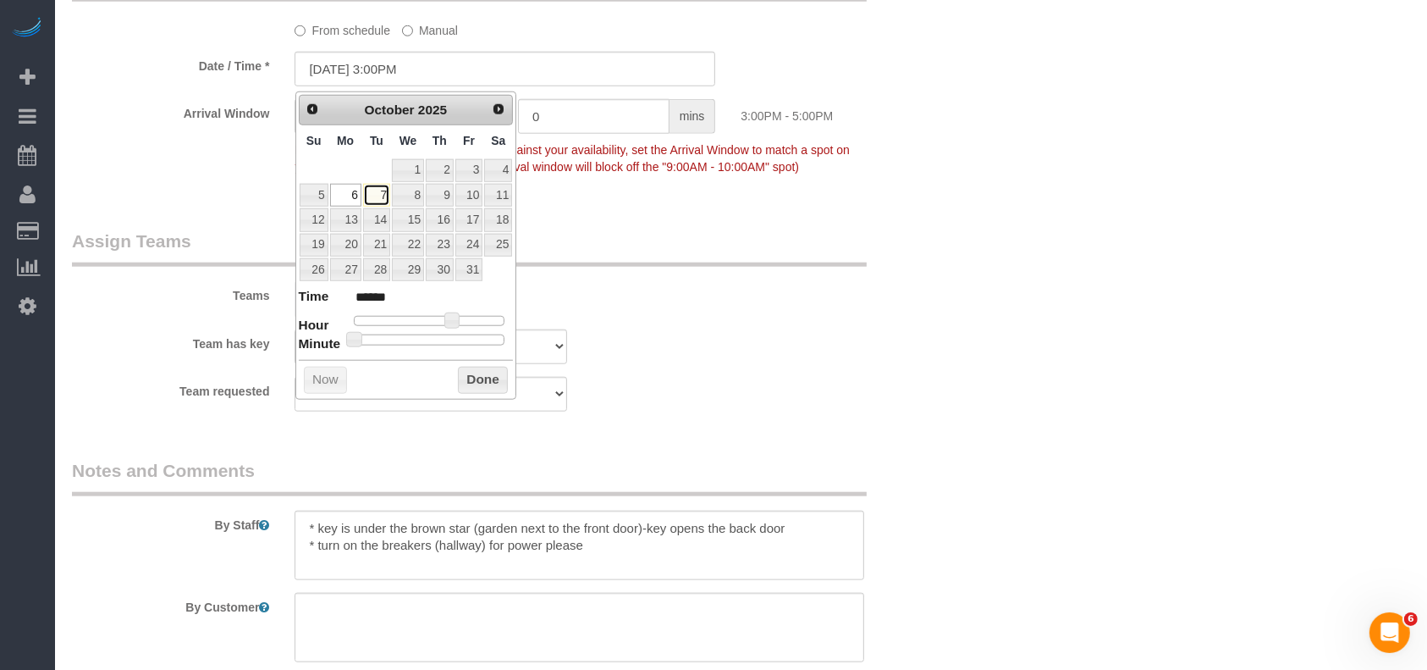
click at [378, 195] on link "7" at bounding box center [376, 195] width 27 height 23
type input "[DATE] 2:00PM"
type input "******"
type input "[DATE] 11:00AM"
type input "*******"
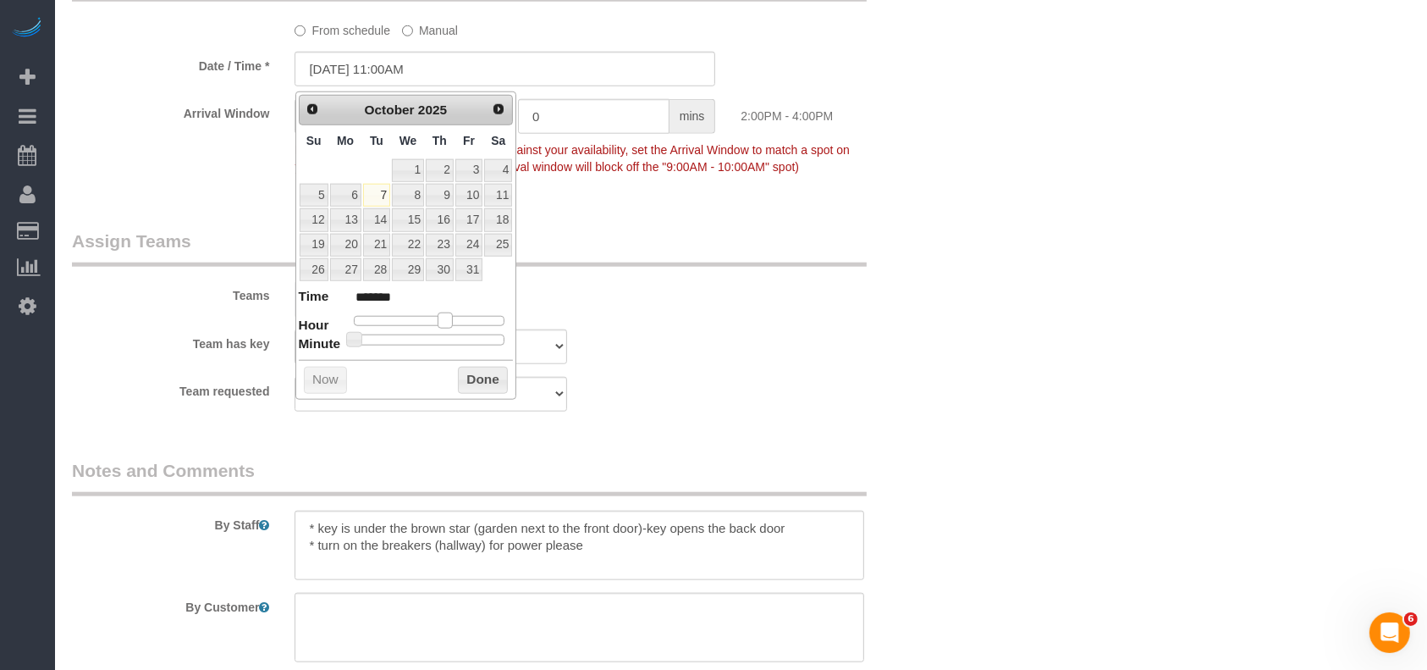
type input "[DATE] 10:00AM"
type input "*******"
type input "[DATE] 9:00AM"
type input "******"
type input "[DATE] 8:00AM"
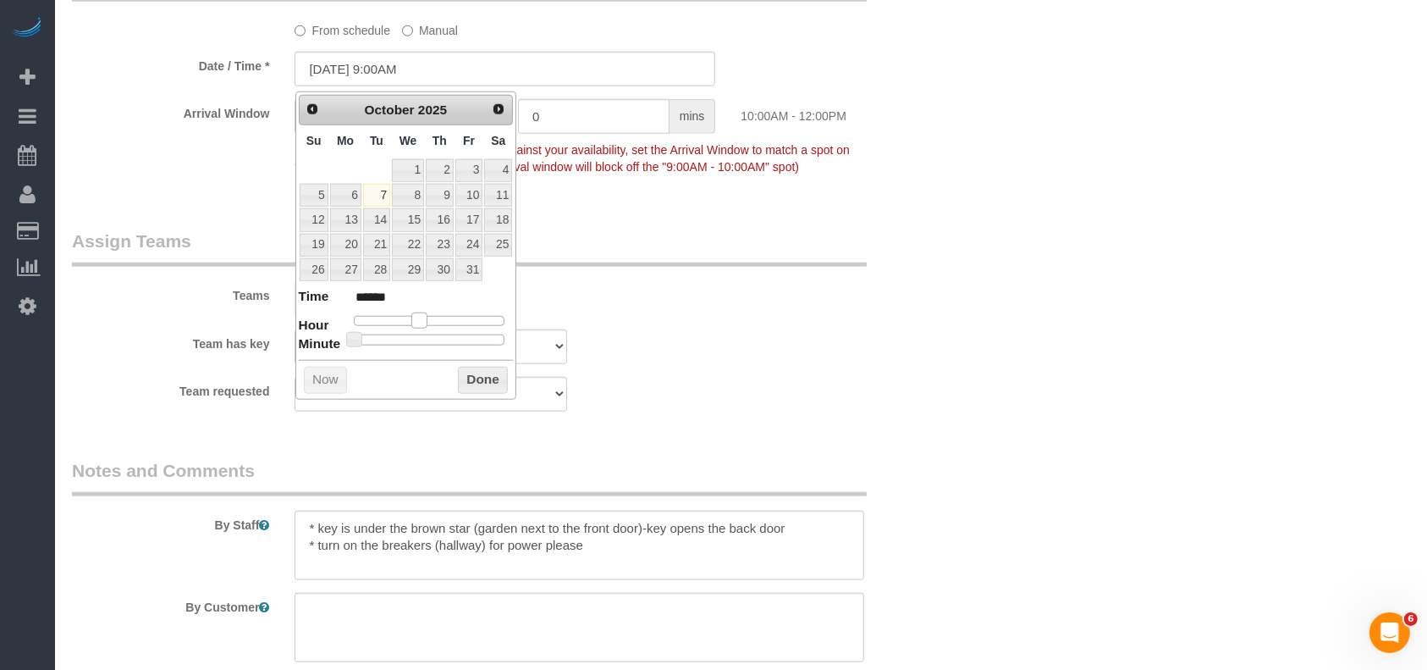
type input "******"
drag, startPoint x: 447, startPoint y: 317, endPoint x: 400, endPoint y: 319, distance: 46.6
click at [402, 319] on span at bounding box center [406, 319] width 15 height 15
click at [482, 383] on button "Done" at bounding box center [483, 380] width 50 height 27
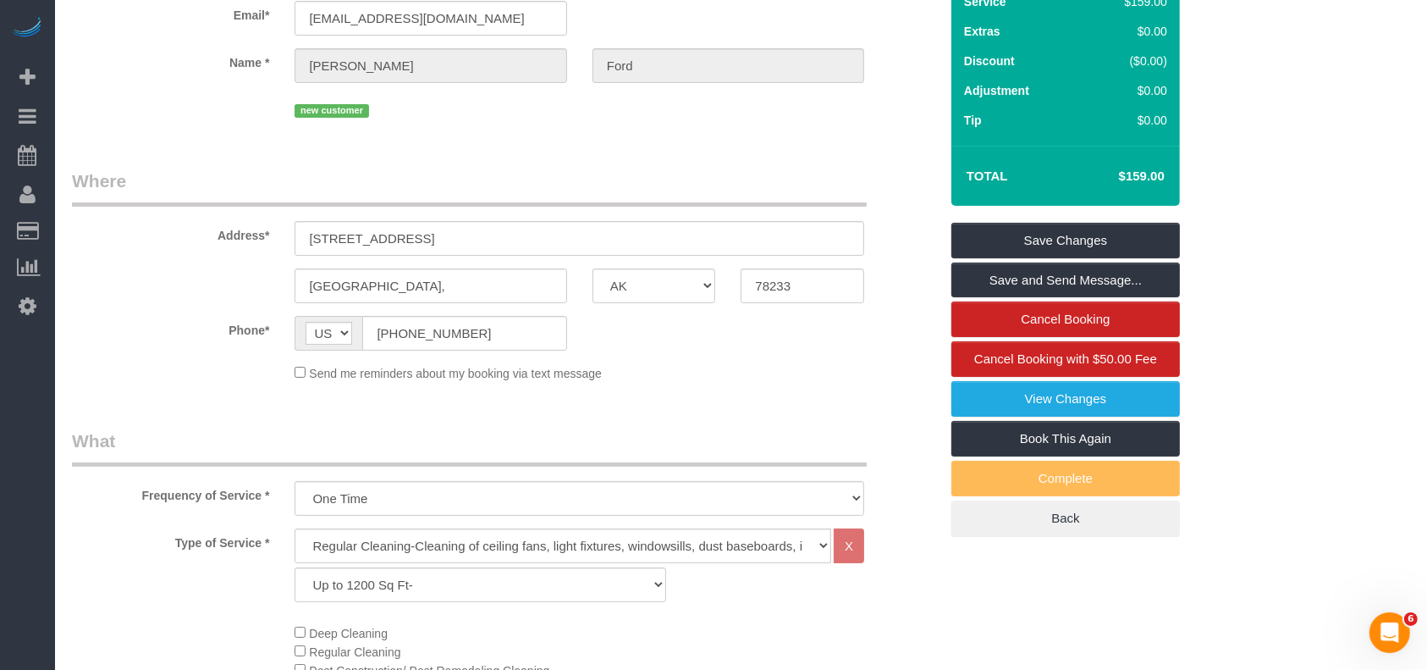
scroll to position [0, 0]
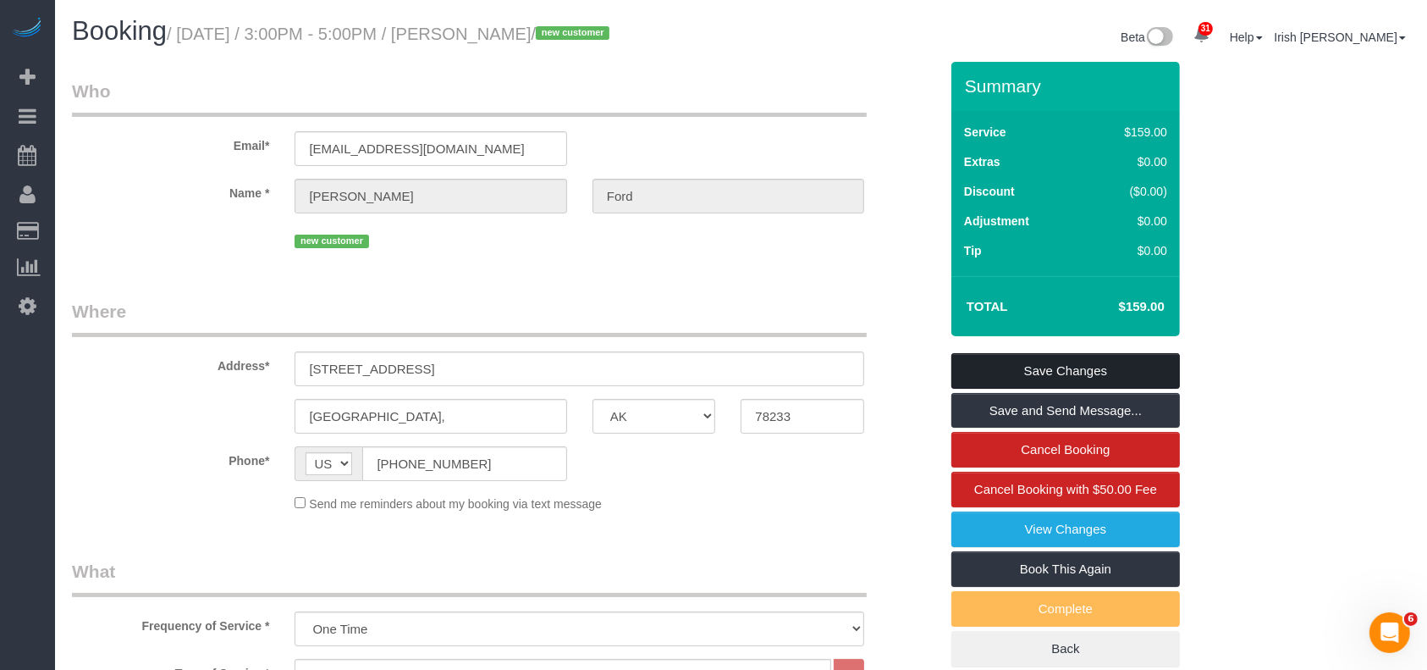
click at [1106, 365] on link "Save Changes" at bounding box center [1066, 371] width 229 height 36
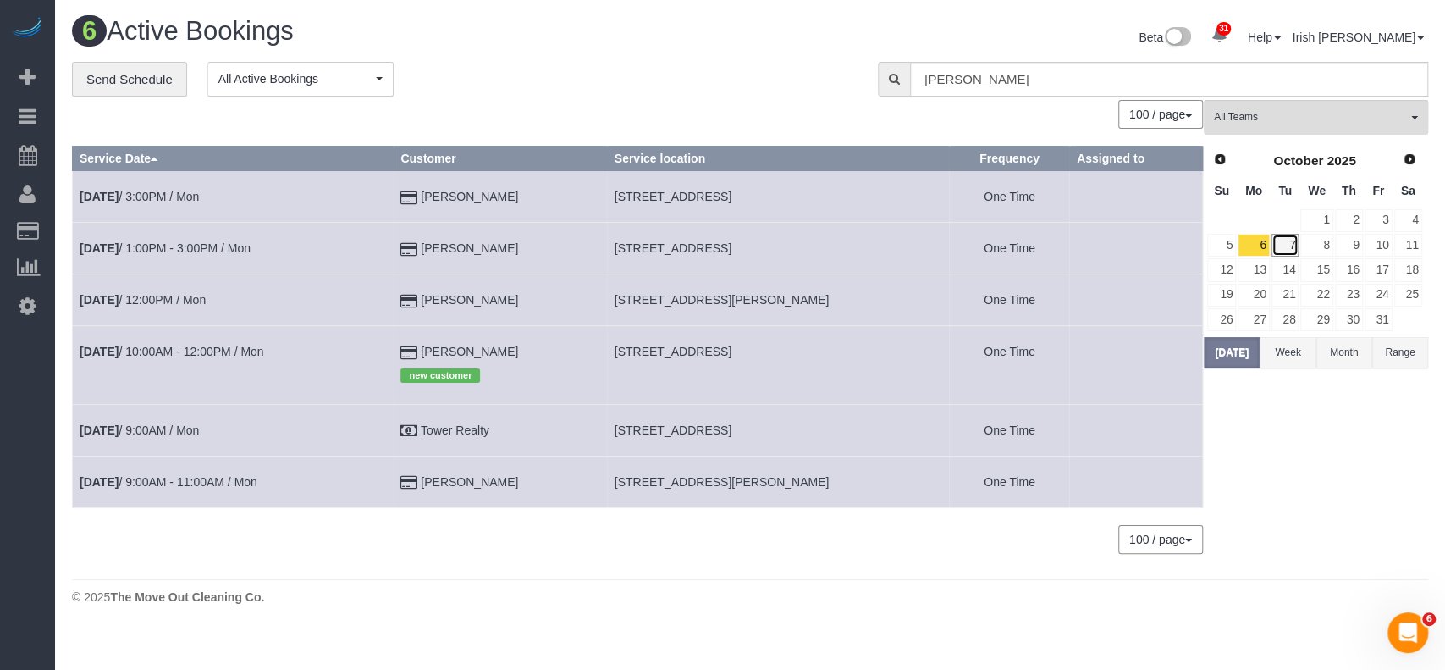
click at [1288, 240] on link "7" at bounding box center [1286, 245] width 28 height 23
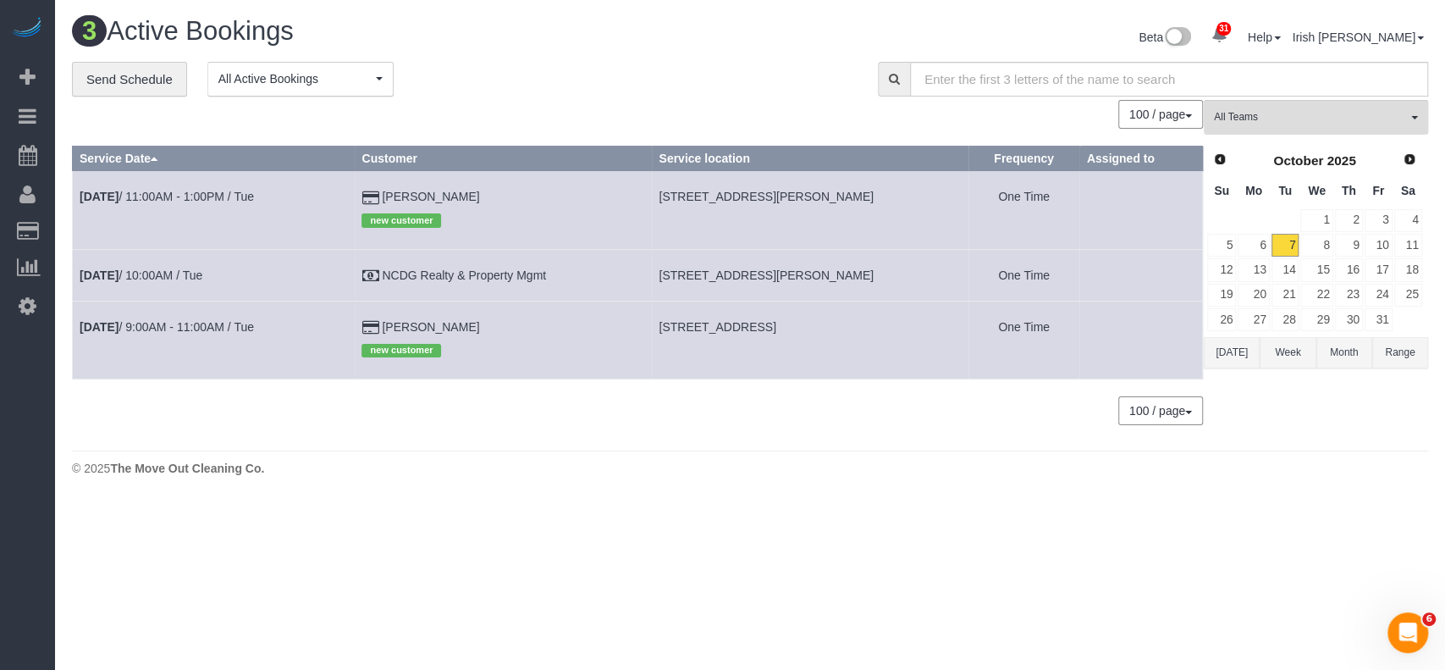
drag, startPoint x: 467, startPoint y: 192, endPoint x: 345, endPoint y: 187, distance: 122.0
click at [338, 193] on tr "[DATE] 11:00AM - 1:00PM / Tue [PERSON_NAME] new customer [STREET_ADDRESS][PERSO…" at bounding box center [638, 210] width 1130 height 78
copy tr "[PERSON_NAME]"
click at [170, 196] on link "[DATE] 11:00AM - 1:00PM / Tue" at bounding box center [167, 197] width 174 height 14
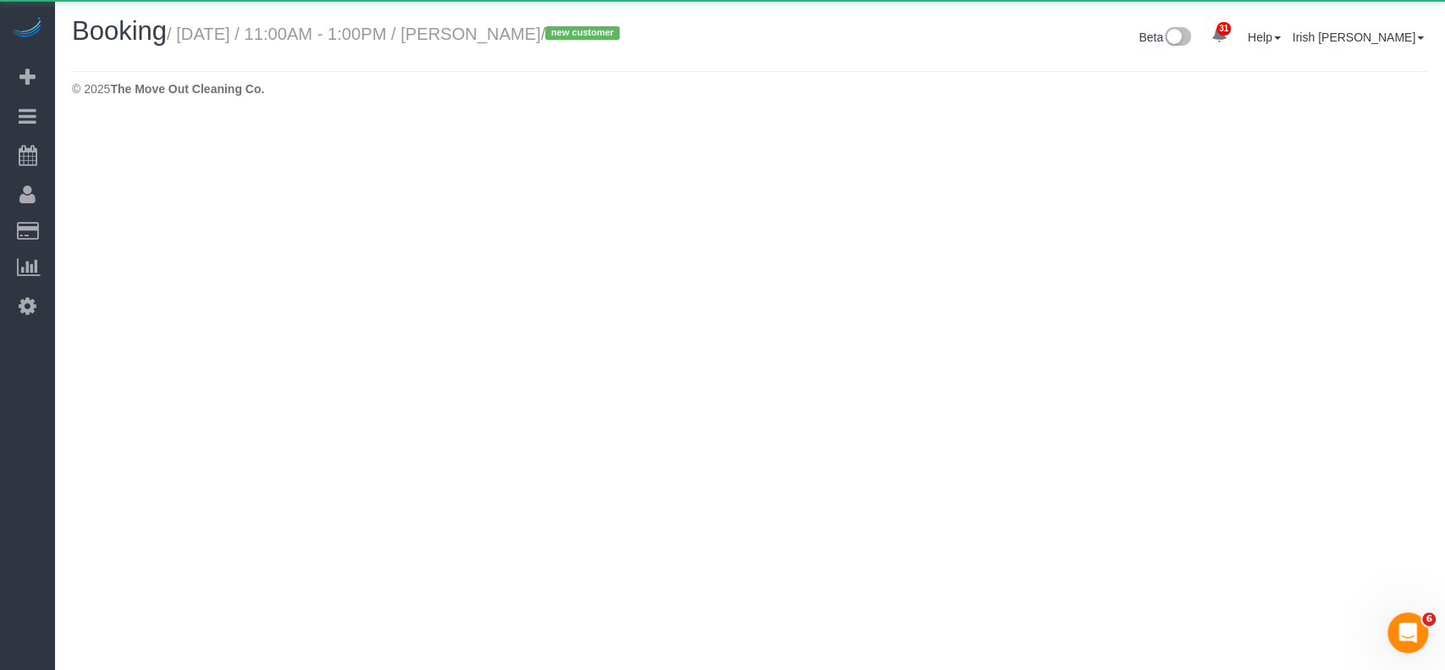
select select "[GEOGRAPHIC_DATA]"
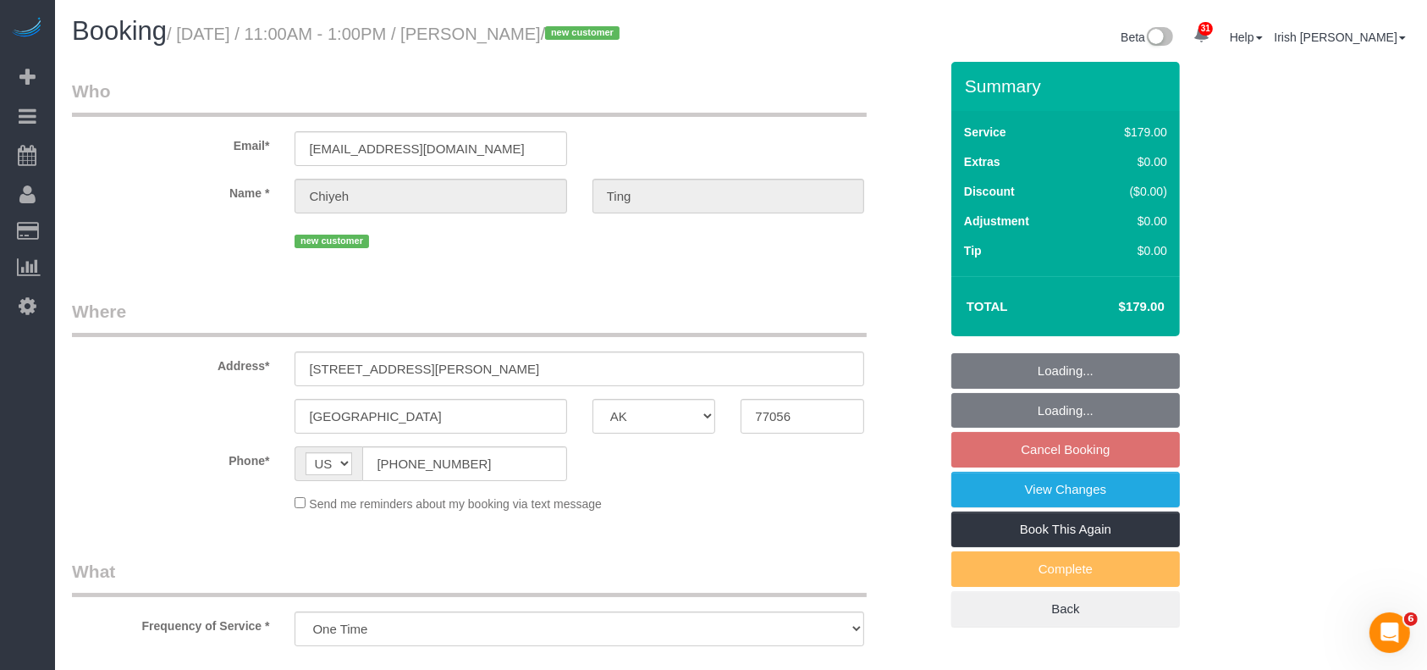
select select "object:8644"
select select "3"
drag, startPoint x: 359, startPoint y: 471, endPoint x: 301, endPoint y: 468, distance: 58.5
click at [301, 468] on div "AF AL DZ AD AO AI AQ AG AR AM AW AU AT AZ BS BH BD BB BY BE BZ BJ BM BT BO BA B…" at bounding box center [431, 463] width 272 height 35
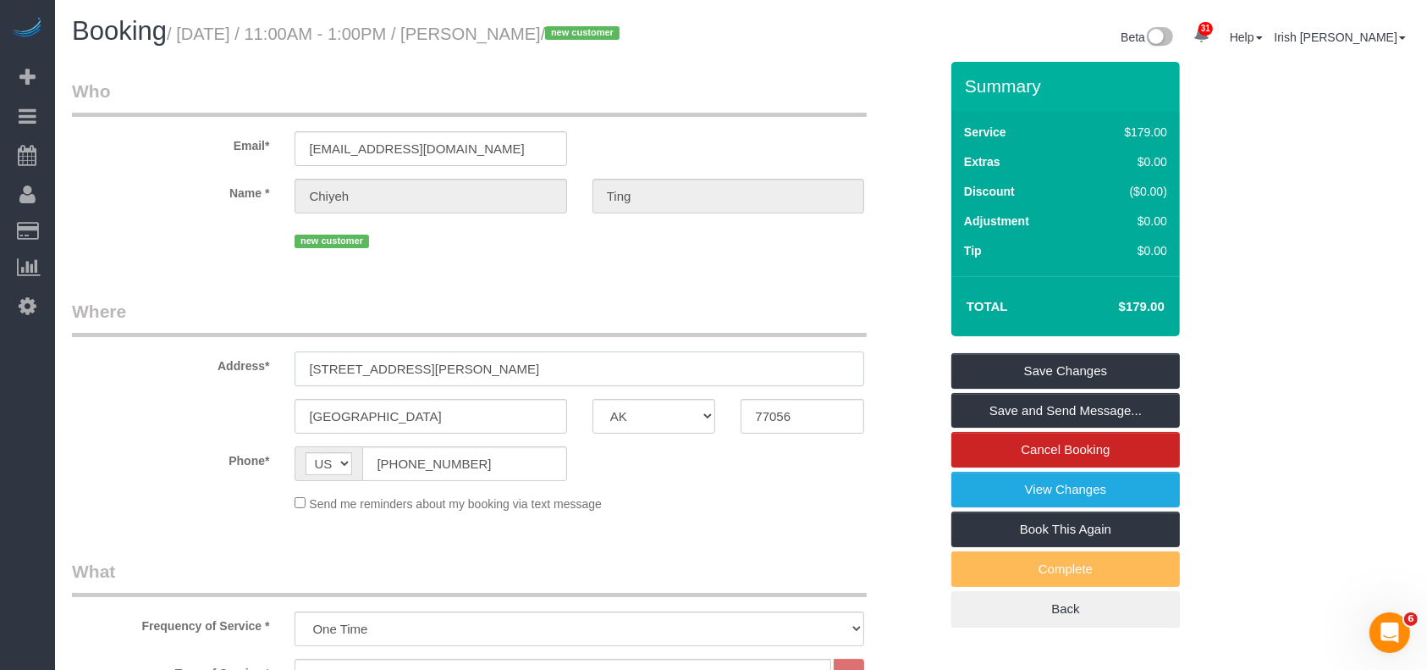
drag, startPoint x: 462, startPoint y: 366, endPoint x: 149, endPoint y: 403, distance: 315.4
click at [149, 403] on sui-booking-address "Address* [STREET_ADDRESS][PERSON_NAME] [GEOGRAPHIC_DATA] AK AL AR AZ CA CO CT D…" at bounding box center [505, 366] width 867 height 135
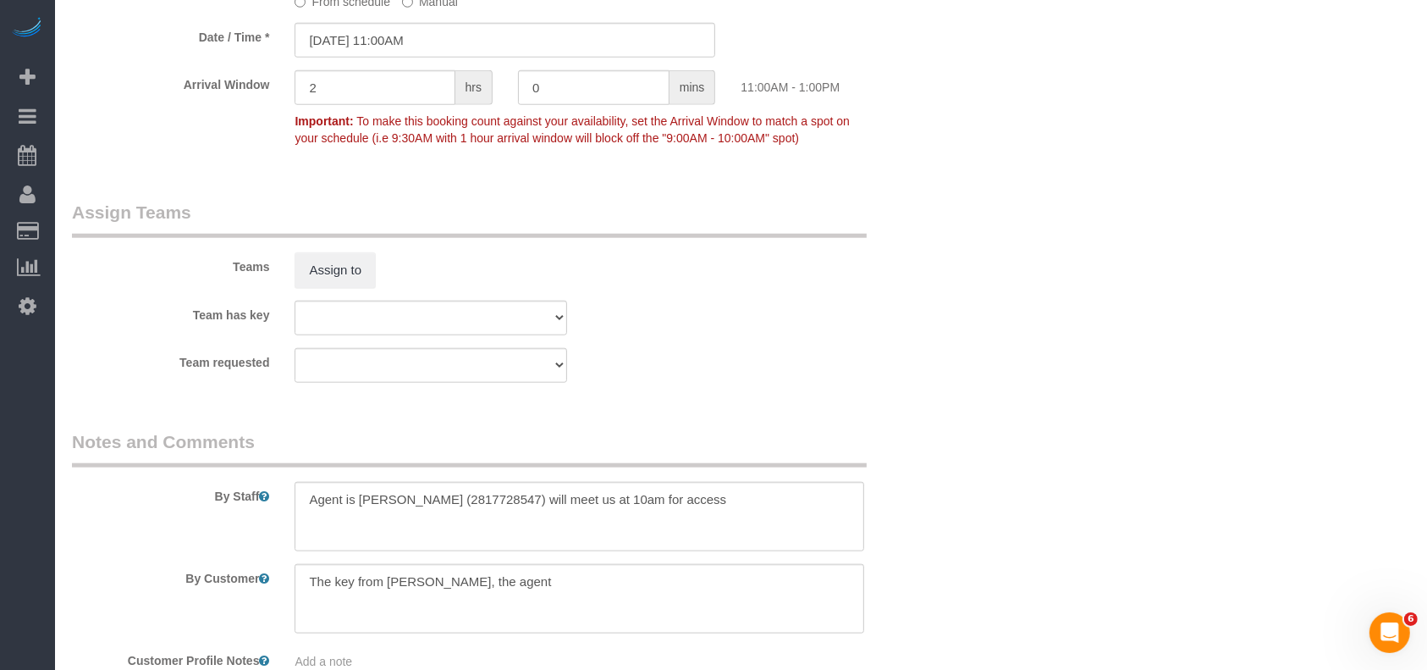
scroll to position [1693, 0]
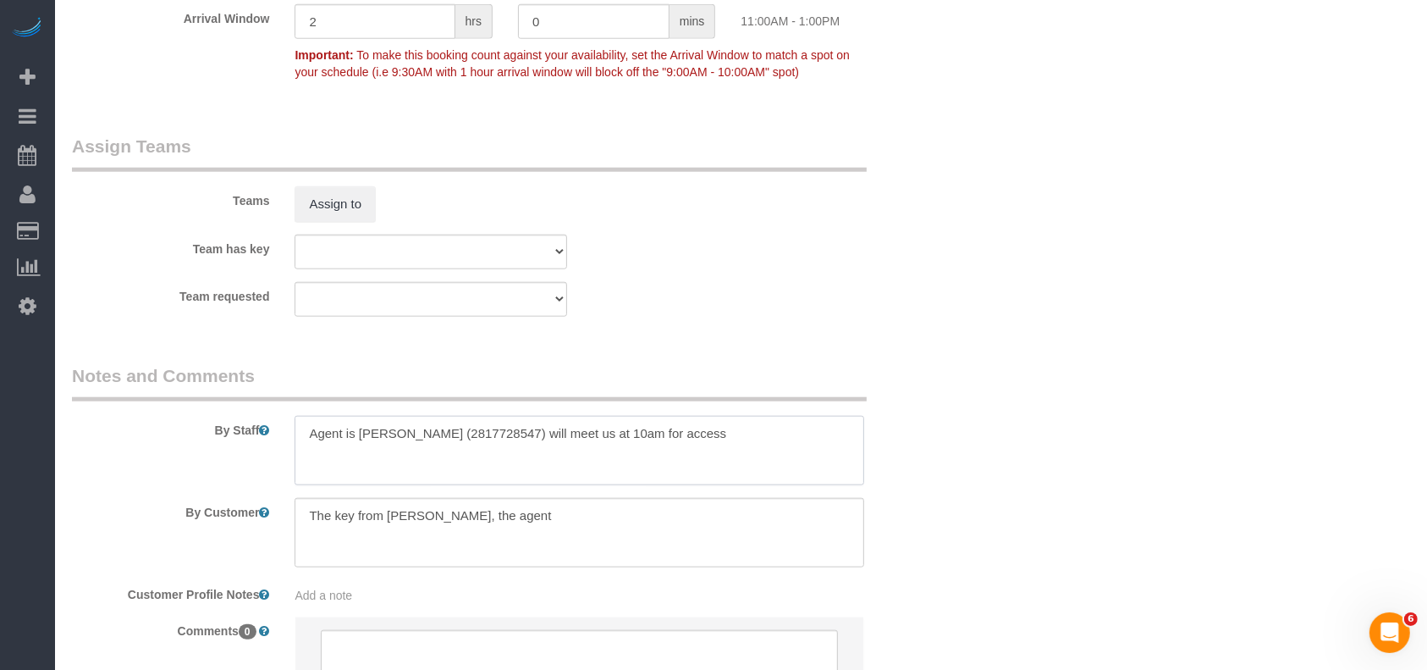
click at [401, 441] on textarea at bounding box center [580, 450] width 570 height 69
click at [417, 433] on textarea at bounding box center [580, 450] width 570 height 69
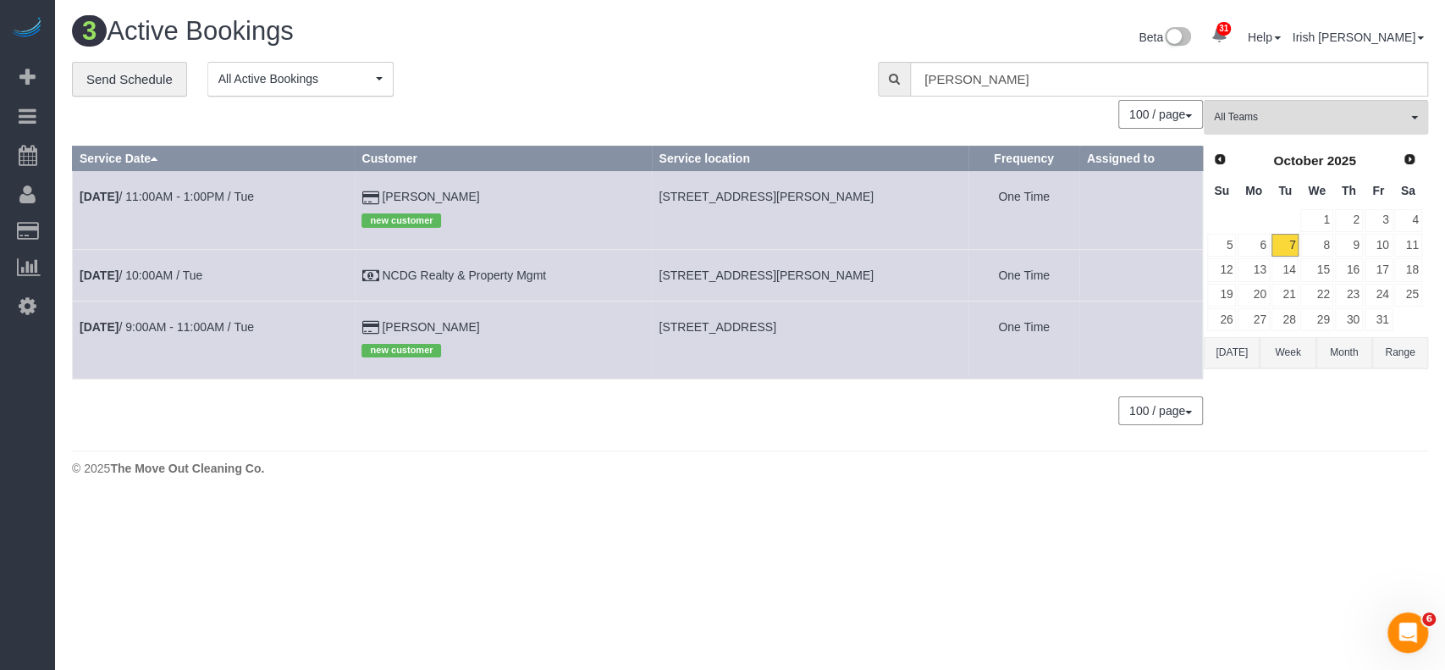
click at [698, 275] on span "[STREET_ADDRESS][PERSON_NAME]" at bounding box center [766, 275] width 215 height 14
click at [698, 274] on span "[STREET_ADDRESS][PERSON_NAME]" at bounding box center [766, 275] width 215 height 14
copy span "Andiamo"
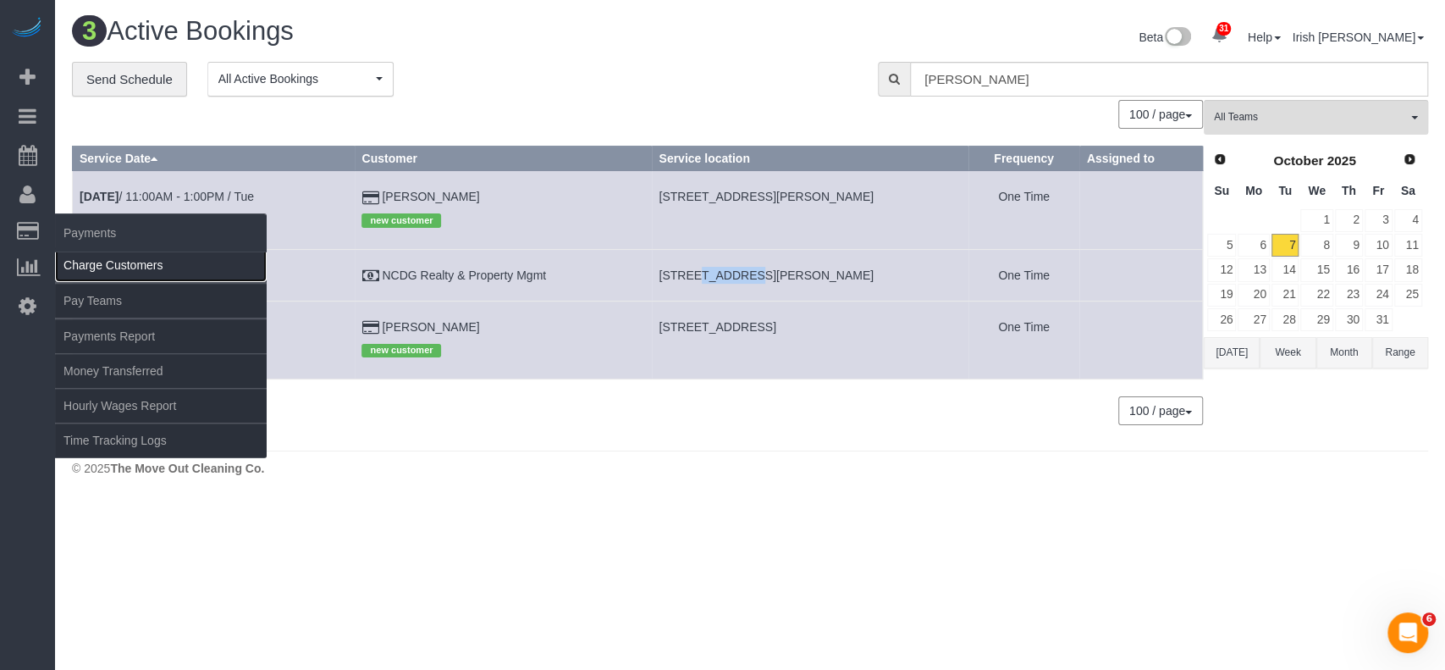
click at [75, 265] on link "Charge Customers" at bounding box center [161, 265] width 212 height 34
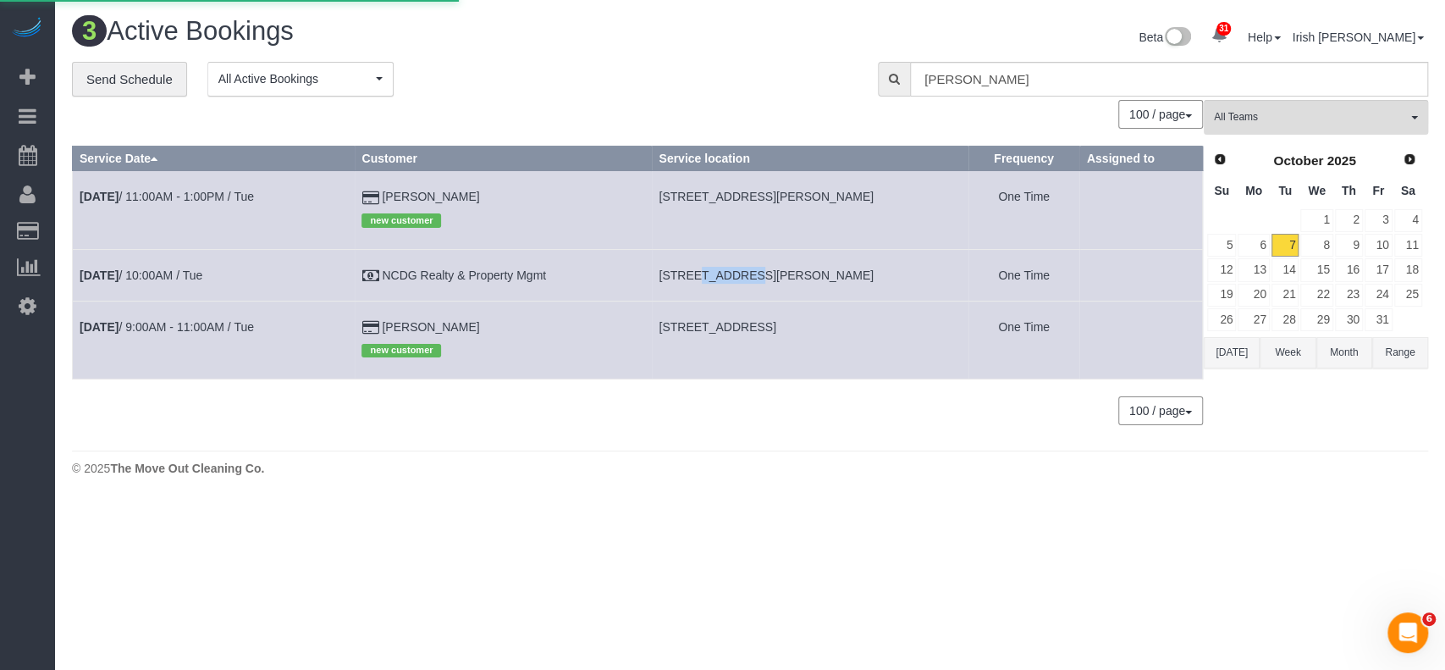
select select
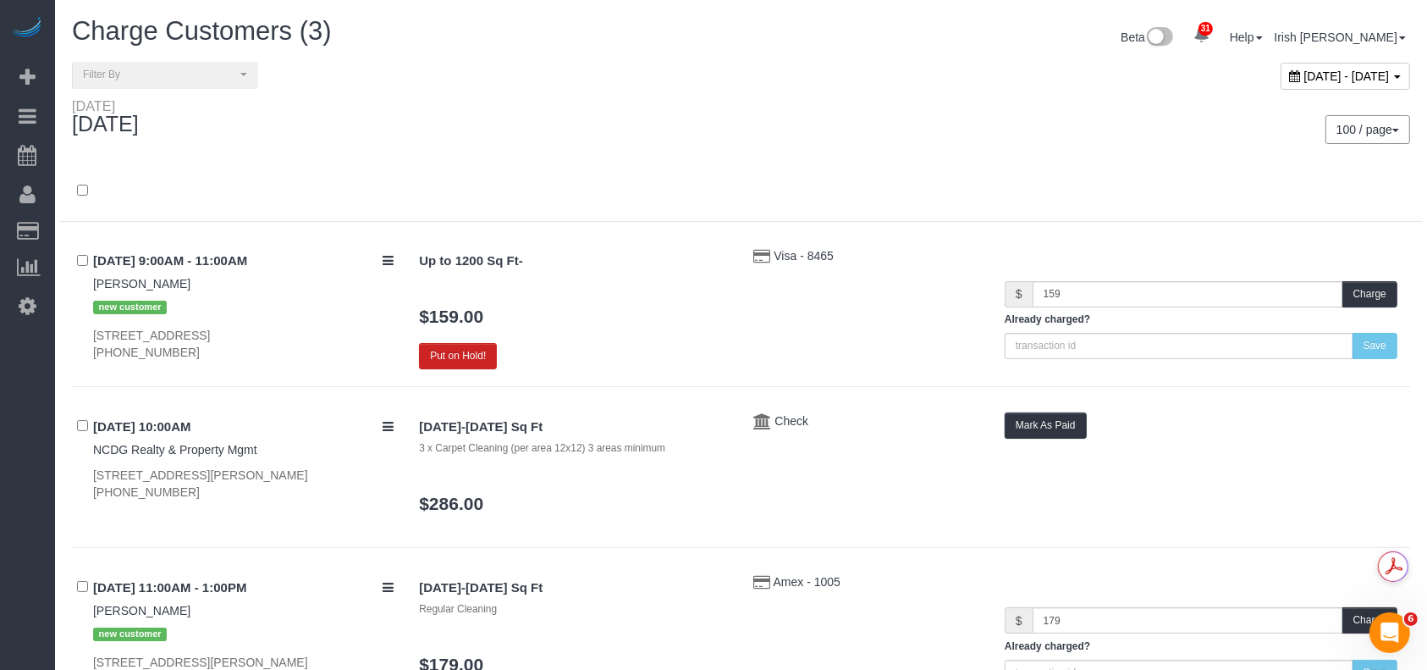
click at [1305, 72] on span "[DATE] - [DATE]" at bounding box center [1348, 76] width 86 height 14
type input "**********"
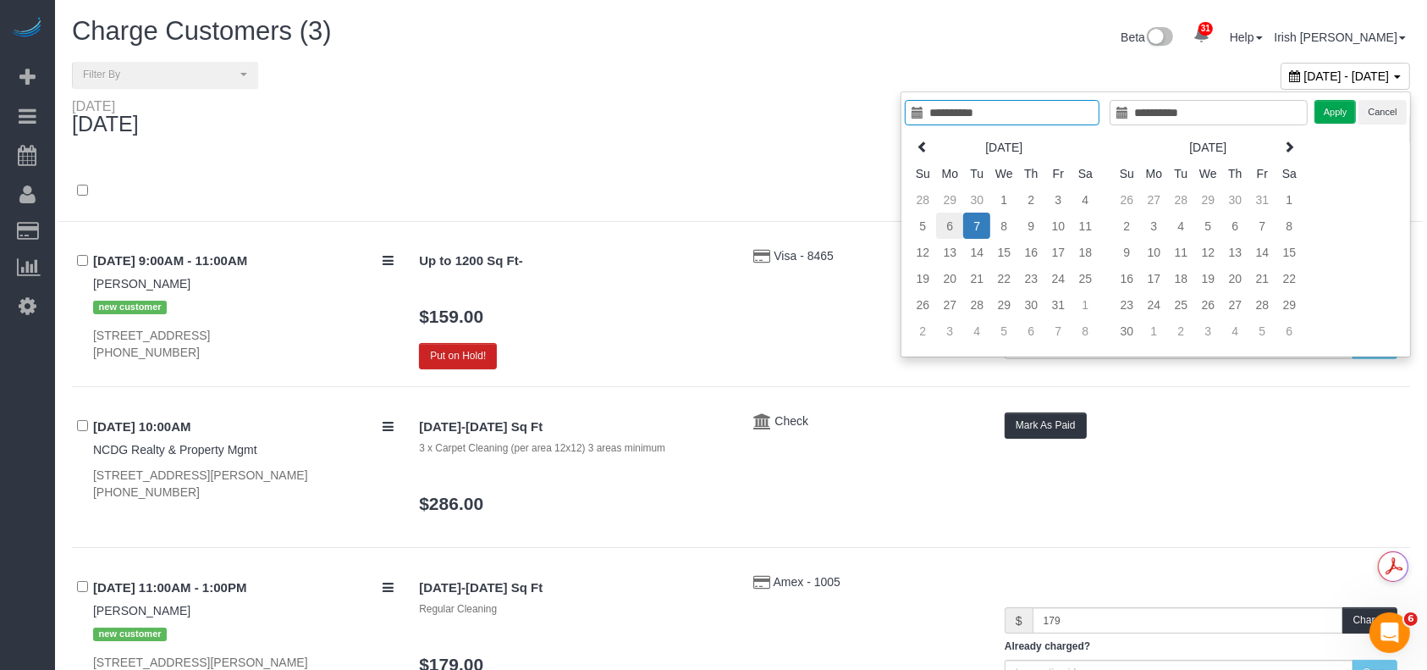
type input "**********"
click at [948, 230] on td "6" at bounding box center [949, 225] width 27 height 26
type input "**********"
click at [1346, 115] on button "Apply" at bounding box center [1336, 112] width 42 height 25
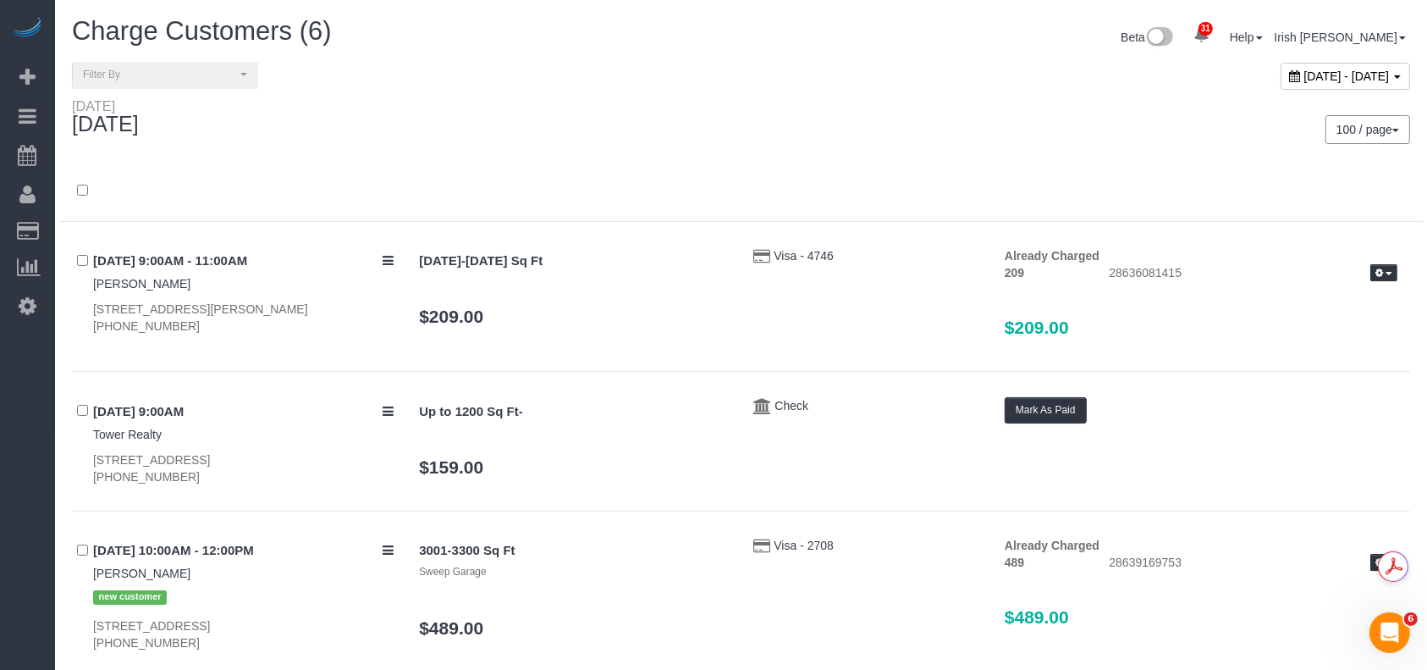
click at [2, 493] on div "31 Beta Your Notifications You have 0 alerts × You have 1 to charge for [DATE] …" at bounding box center [27, 335] width 55 height 670
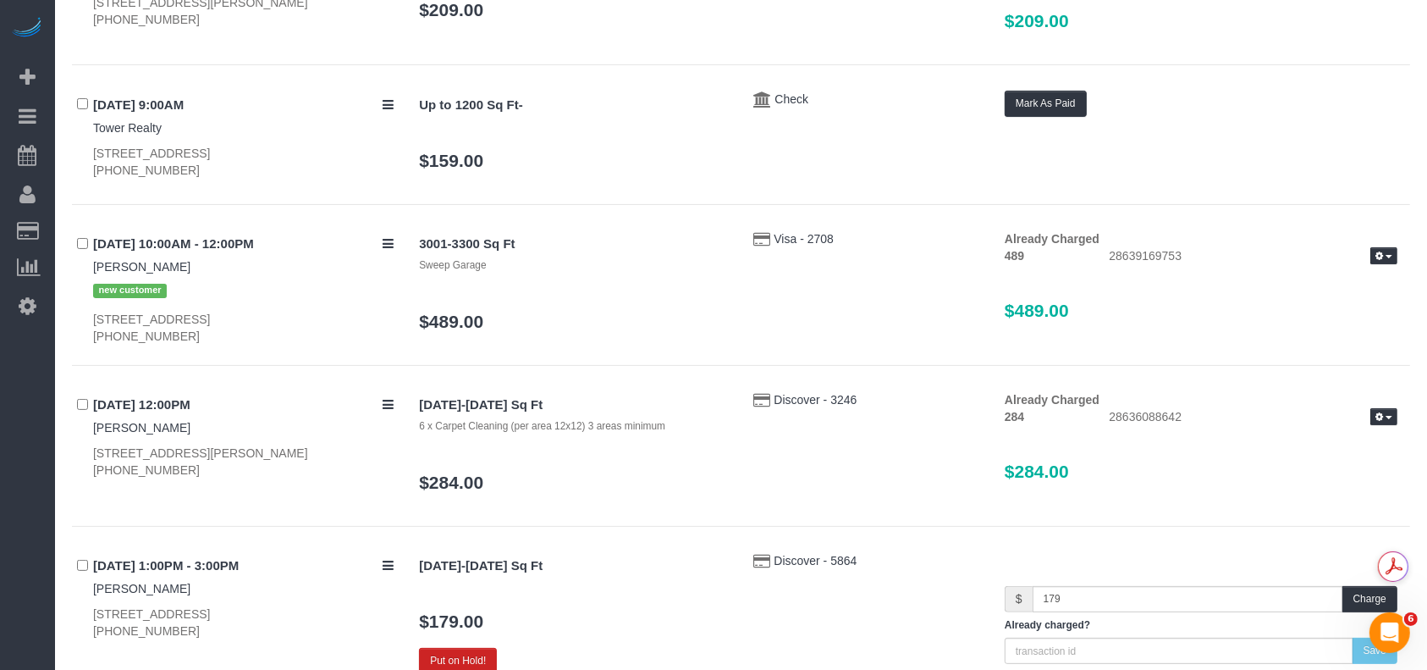
scroll to position [225, 0]
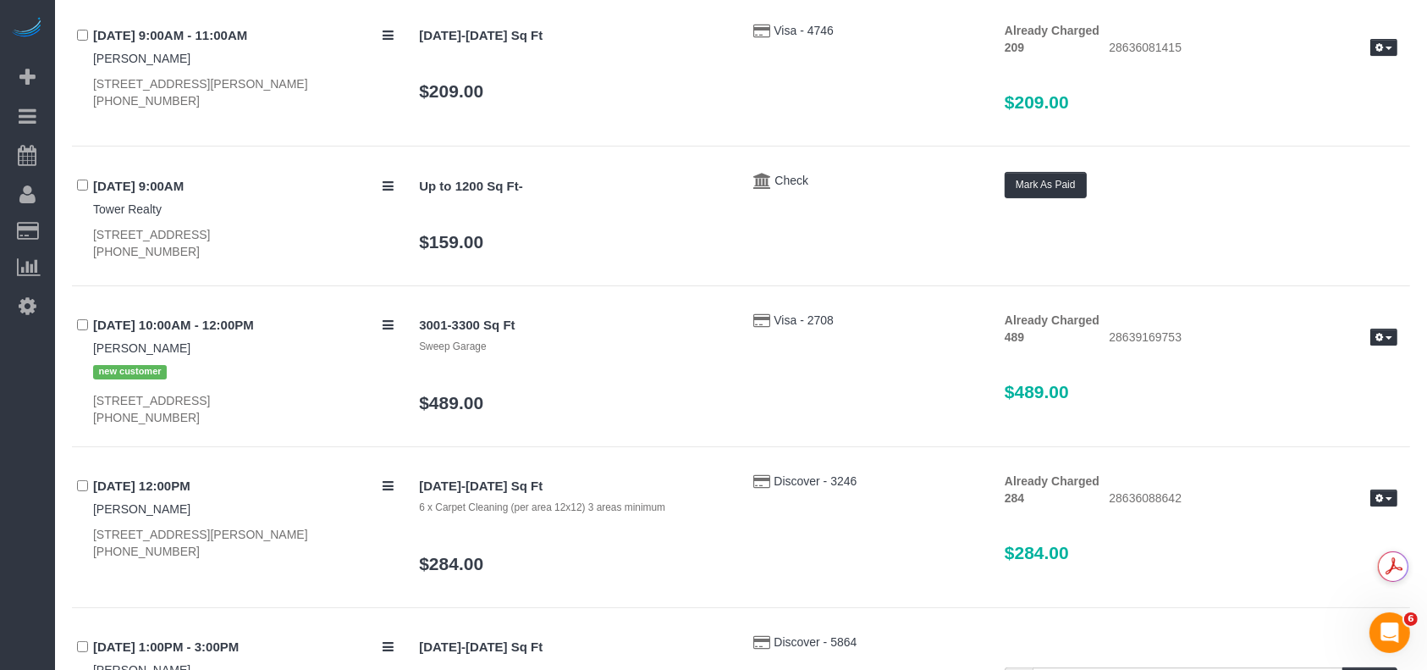
click at [215, 233] on div "[STREET_ADDRESS] [PHONE_NUMBER]" at bounding box center [243, 243] width 301 height 34
copy div "[STREET_ADDRESS]"
drag, startPoint x: 2, startPoint y: 505, endPoint x: 73, endPoint y: 270, distance: 245.0
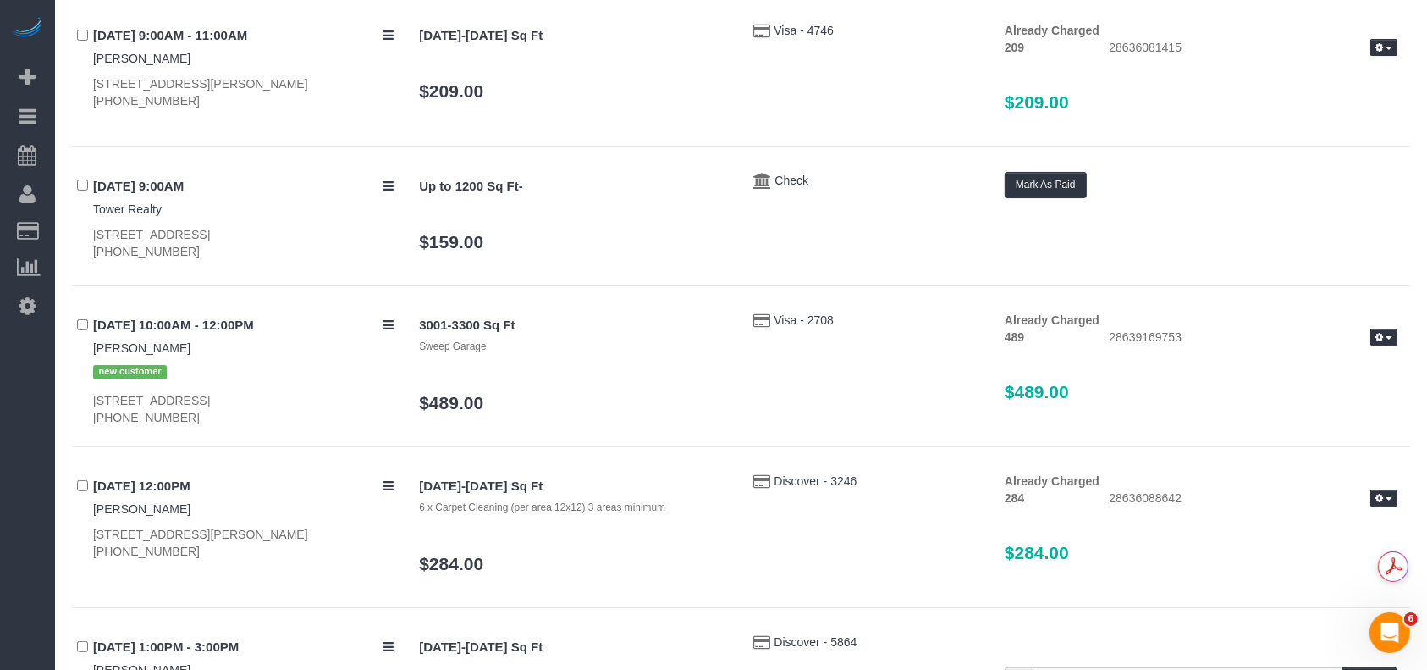
click at [3, 505] on div "31 Beta Your Notifications You have 0 alerts × You have 1 to charge for [DATE] …" at bounding box center [27, 335] width 55 height 670
